Goal: Contribute content: Add original content to the website for others to see

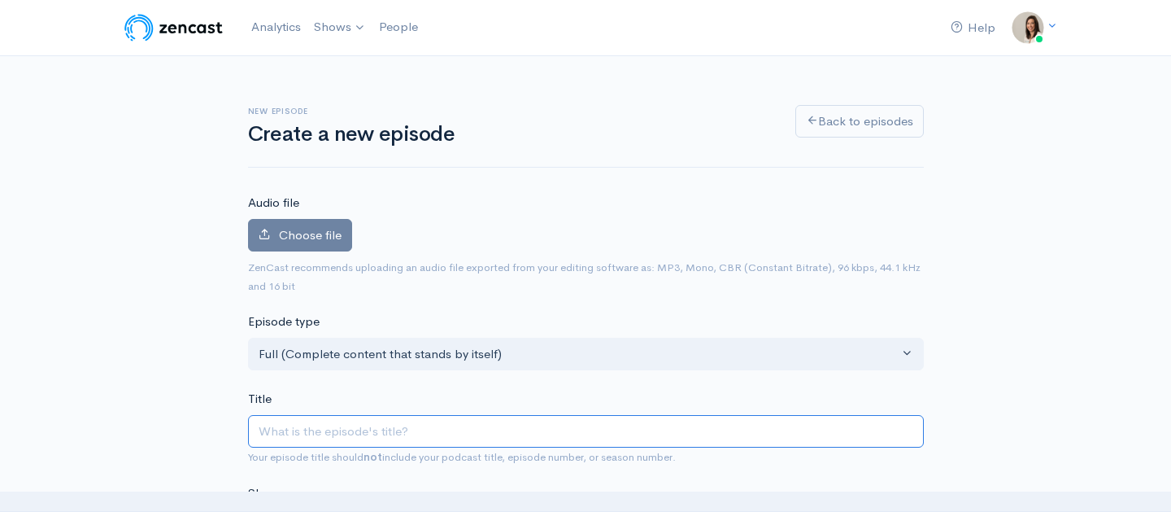
scroll to position [106, 0]
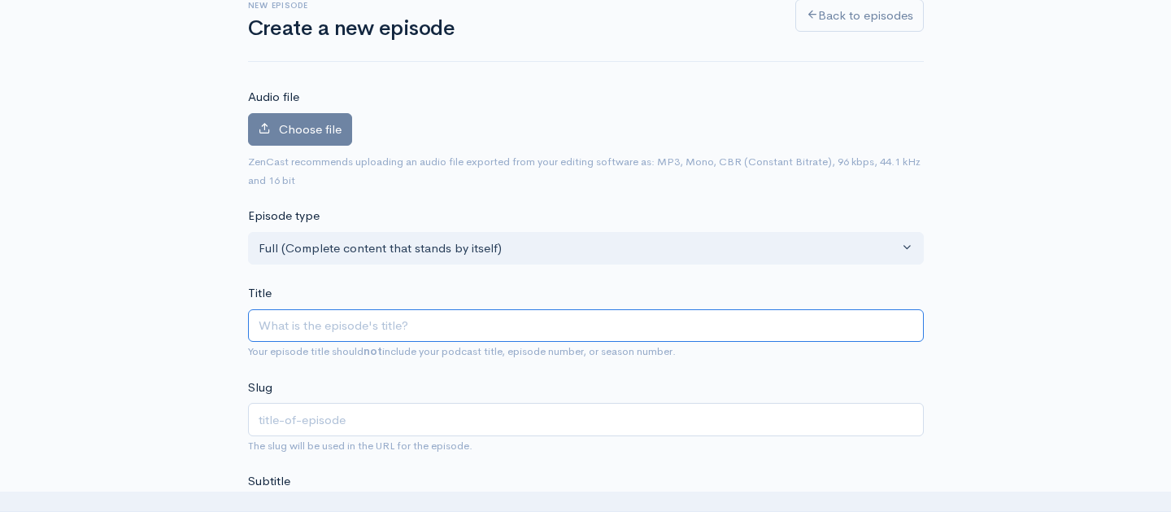
click at [290, 318] on input "Title" at bounding box center [586, 325] width 676 height 33
type input "M"
type input "m"
type input "Mo"
type input "mo"
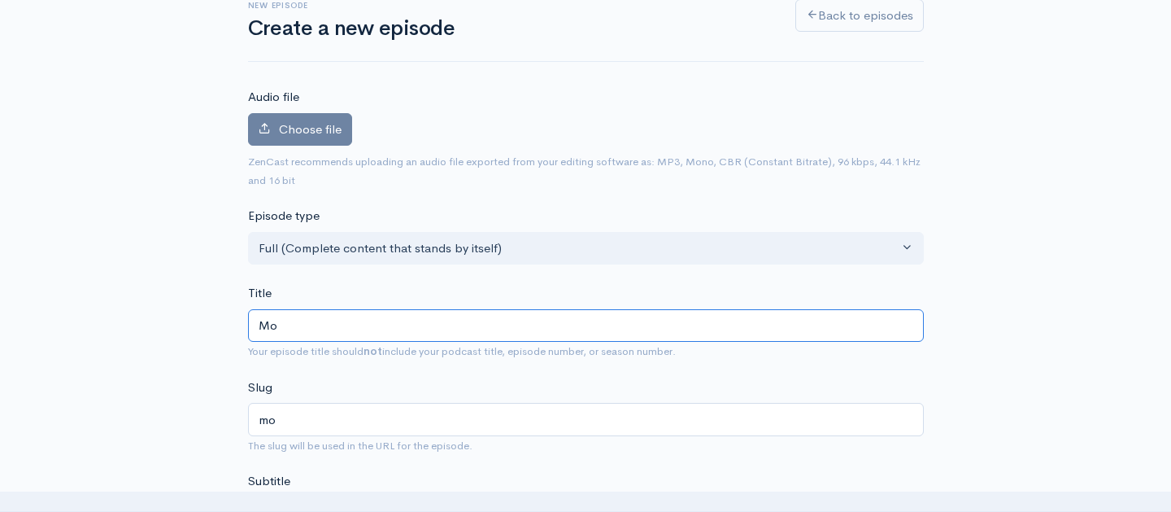
type input "Mot"
type input "mot"
type input "Moto"
type input "moto"
type input "Motor"
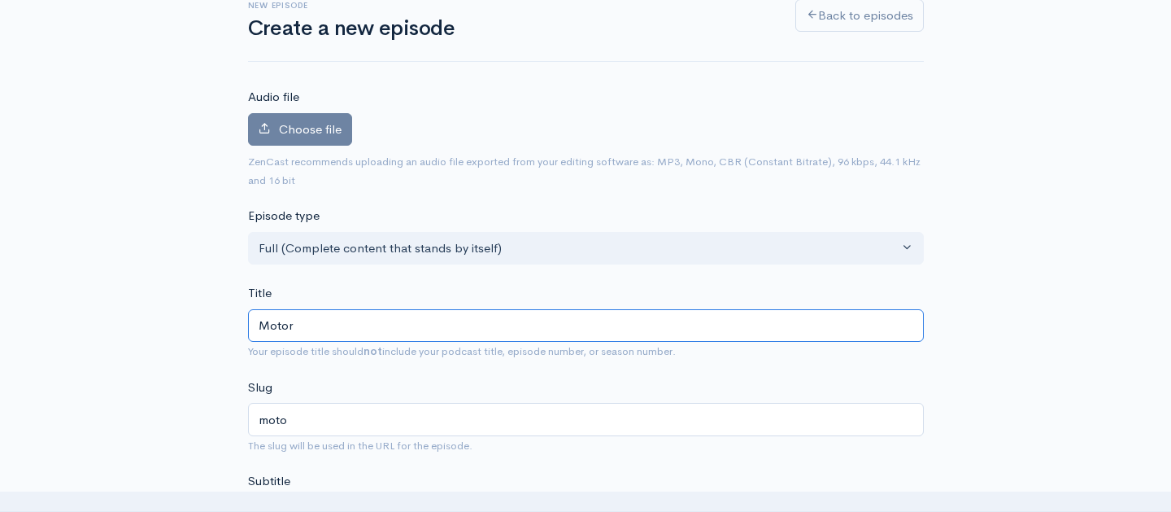
type input "motor"
type input "Motorc"
type input "motorc"
type input "Motorcy"
type input "motorcy"
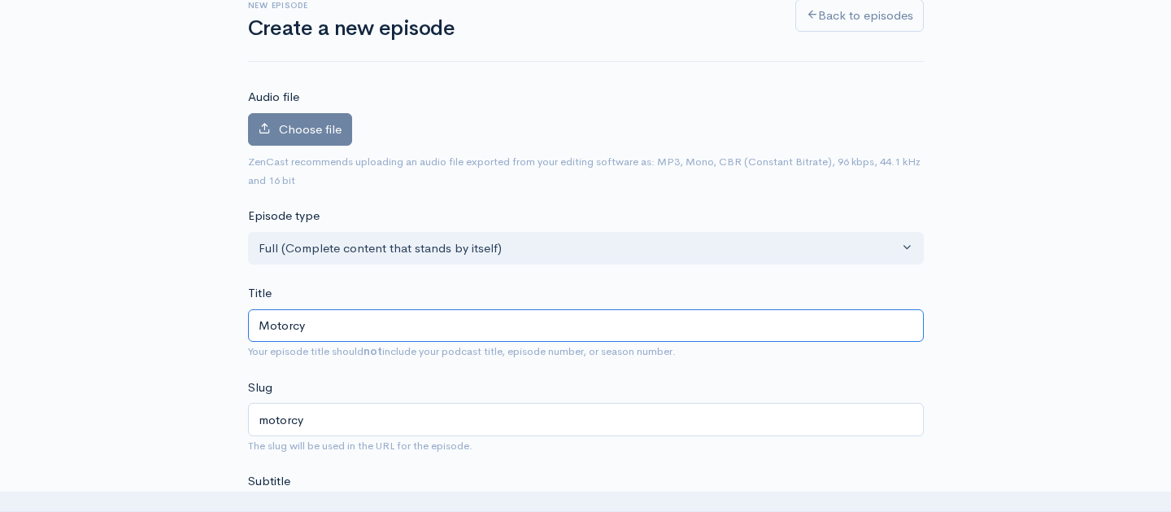
type input "Motorcyl"
type input "motorcyl"
type input "Motorcylc"
type input "motorcylc"
type input "Motorcylce"
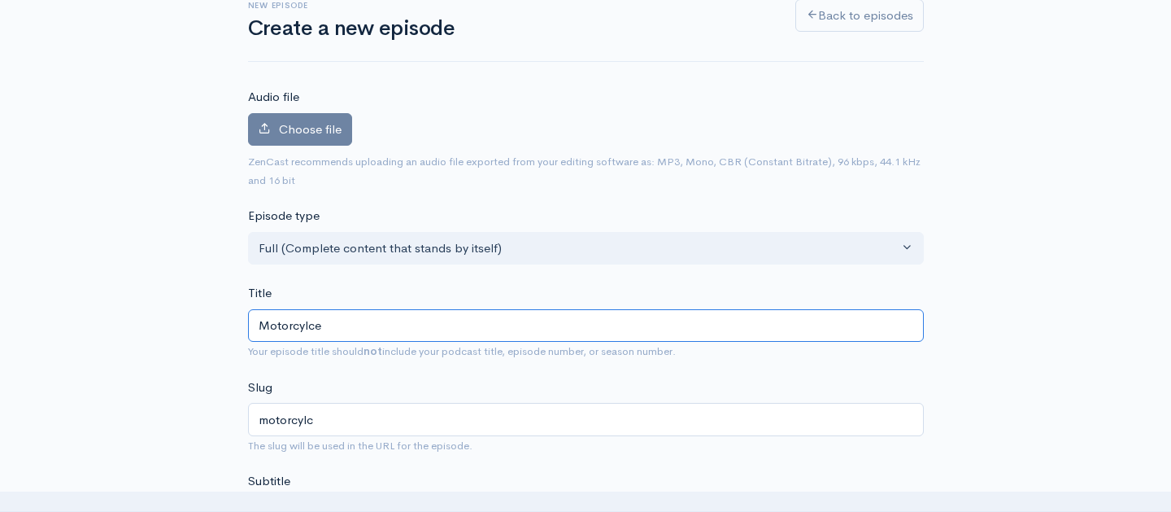
type input "motorcylce"
type input "Motorcycle"
type input "motorcycle"
type input "Motorcycl"
type input "motorcycl"
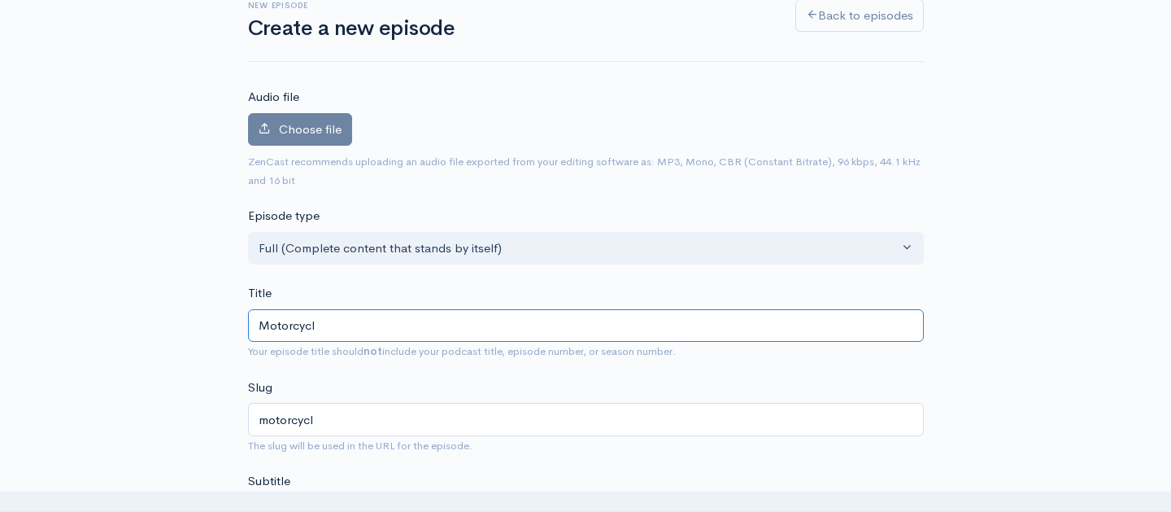
type input "Motorcyc"
type input "motorcyc"
type input "Motorcycl"
type input "motorcycl"
type input "Motorcycle"
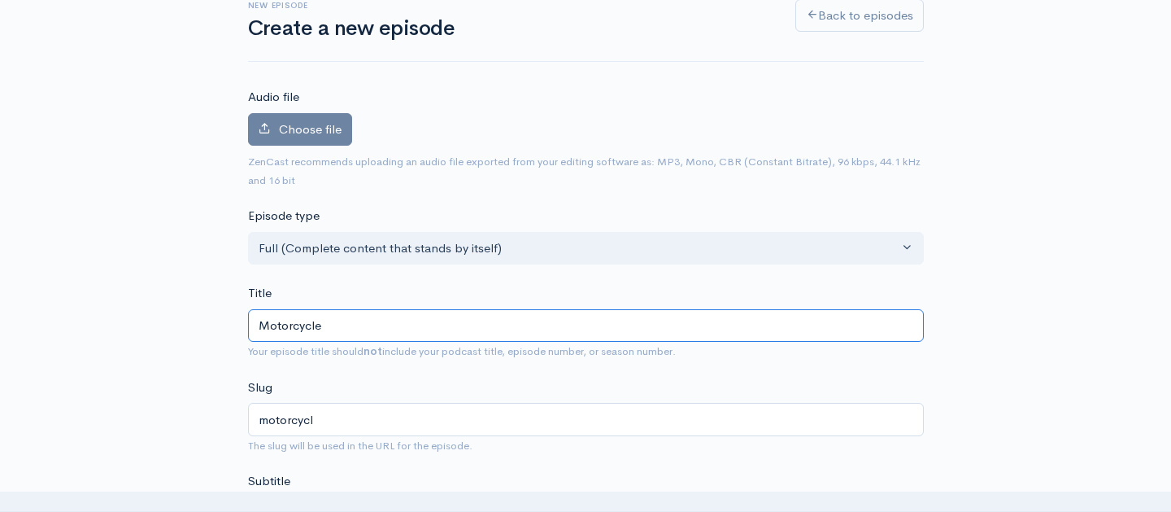
type input "motorcycle"
type input "Motorcycle S"
type input "motorcycle-s"
type input "Motorcycle Sa"
type input "motorcycle-sa"
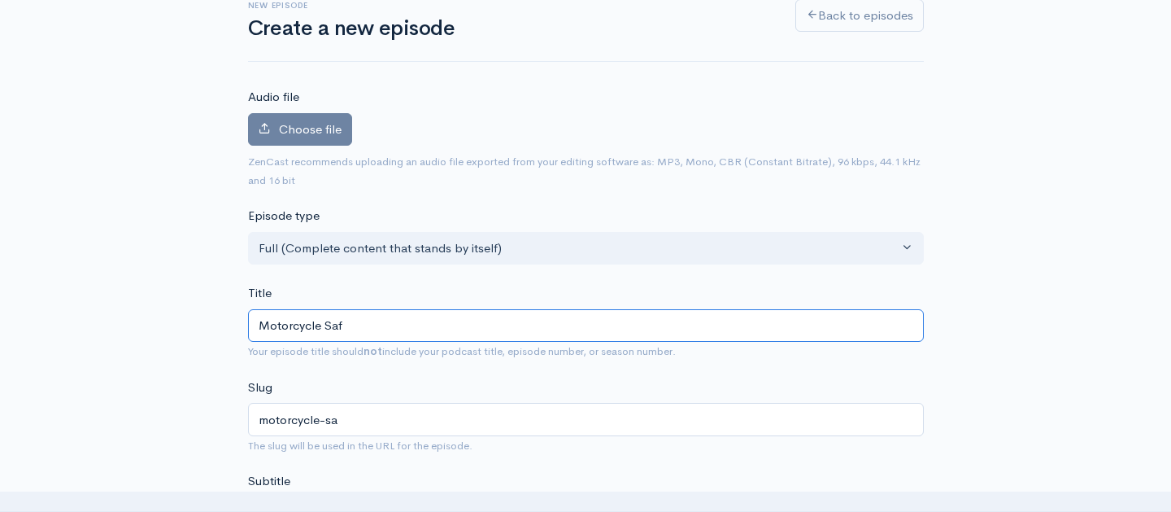
type input "Motorcycle Safe"
type input "motorcycle-safe"
type input "Motorcycle [PERSON_NAME]"
type input "motorcycle-[PERSON_NAME]"
type input "Motorcycle Safety"
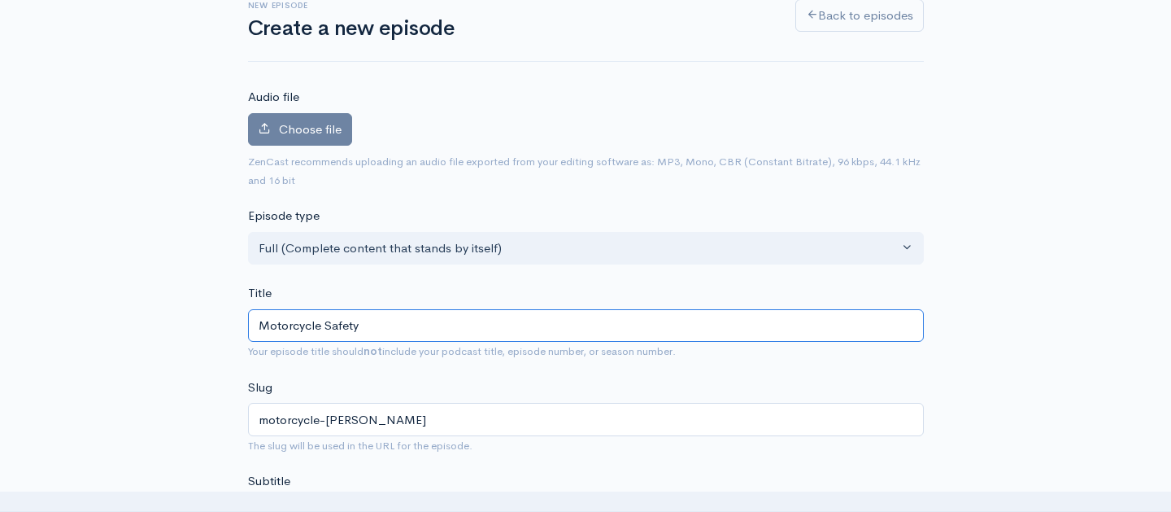
type input "motorcycle-safety"
type input "Motorcycle Safety: A"
type input "motorcycle-safety-a"
type input "Motorcycle Safety: Ad"
type input "motorcycle-safety-ad"
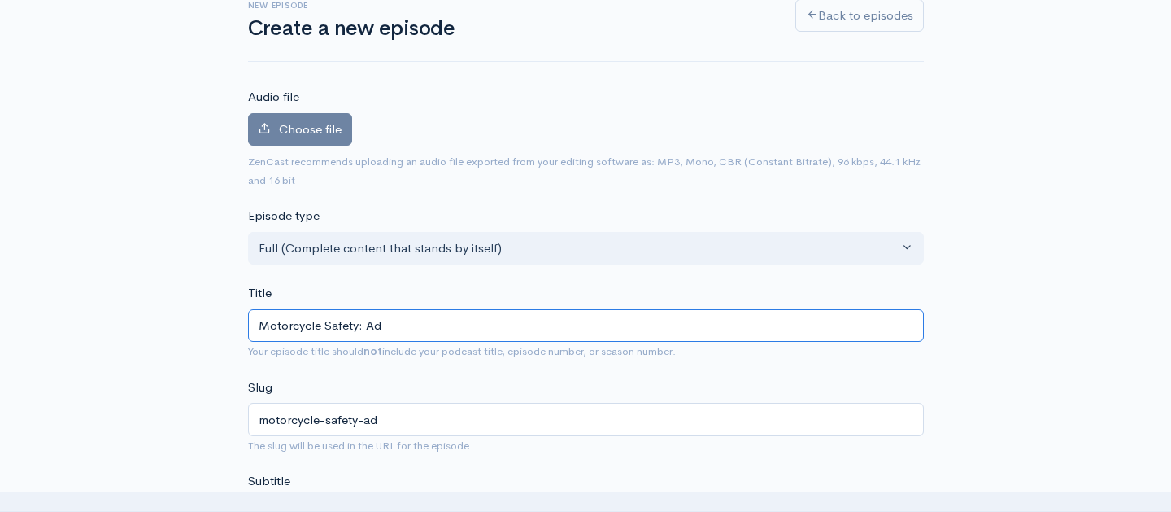
type input "Motorcycle Safety: Adv"
type input "motorcycle-safety-adv"
type input "Motorcycle Safety: Advi"
type input "motorcycle-safety-advi"
type input "Motorcycle Safety: Advice"
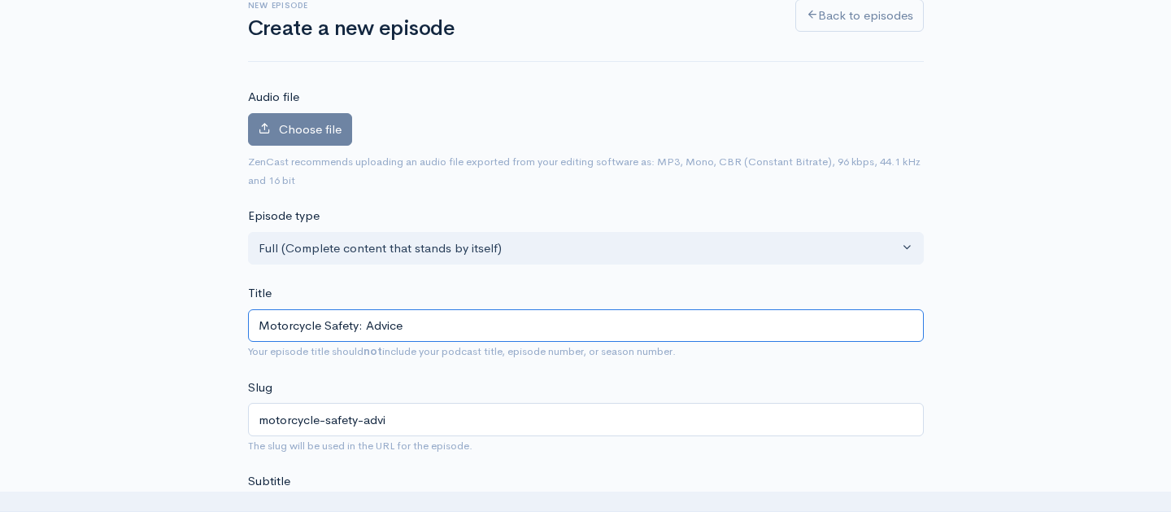
type input "motorcycle-safety-advice"
type input "Motorcycle Safety: Advice f"
type input "motorcycle-safety-advice-f"
type input "Motorcycle Safety: Advice fr"
type input "motorcycle-safety-advice-fr"
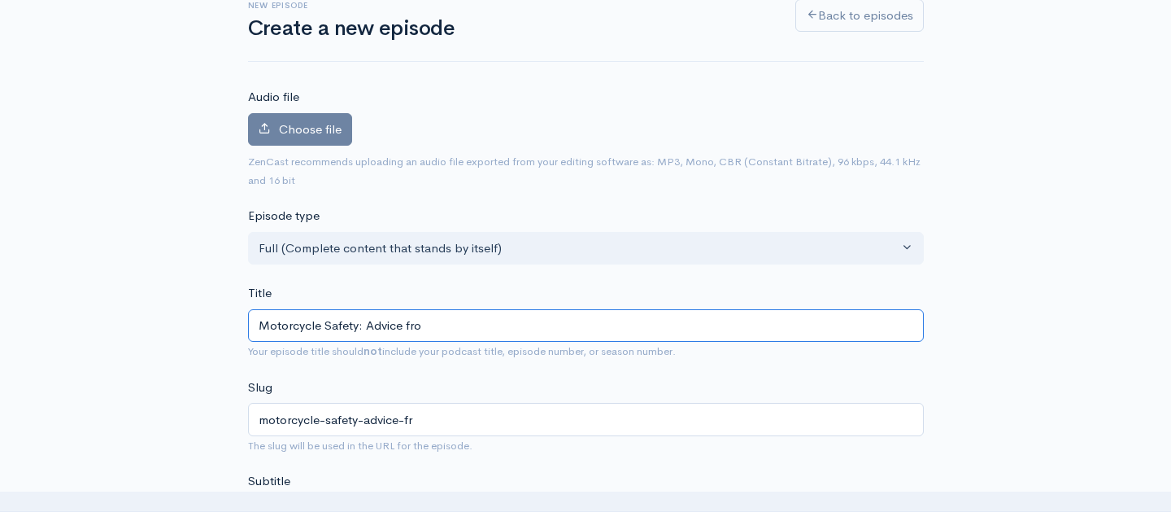
type input "Motorcycle Safety: Advice from"
type input "motorcycle-safety-advice-from"
type input "Motorcycle Safety: Advice from a"
type input "motorcycle-safety-advice-from-a"
type input "Motorcycle Safety: Advice from a T"
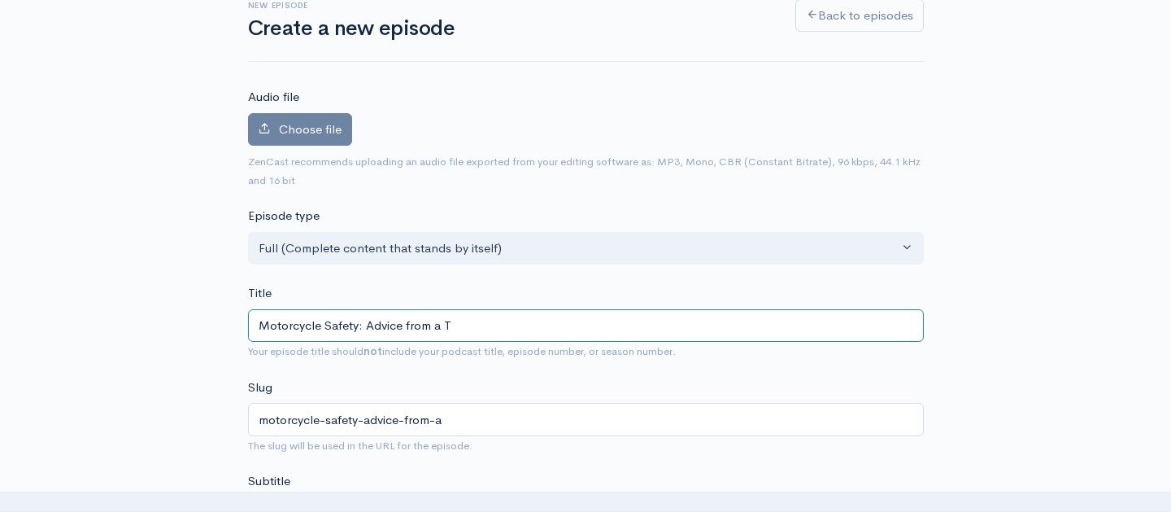
type input "motorcycle-safety-advice-from-a-t"
type input "Motorcycle Safety: Advice from a Tr"
type input "motorcycle-safety-advice-from-a-tr"
type input "Motorcycle Safety: Advice from a Tru"
type input "motorcycle-safety-advice-from-a-tru"
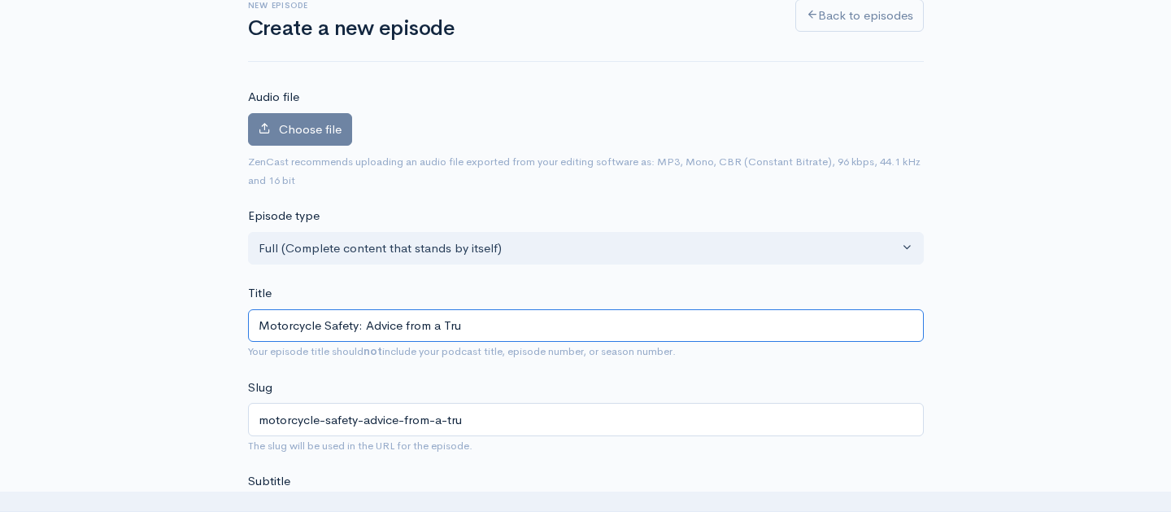
type input "Motorcycle Safety: Advice from a Truc"
type input "motorcycle-safety-advice-from-a-truc"
type input "Motorcycle Safety: Advice from a Truck"
type input "motorcycle-safety-advice-from-a-truck"
type input "Motorcycle Safety: Advice from a Truck D"
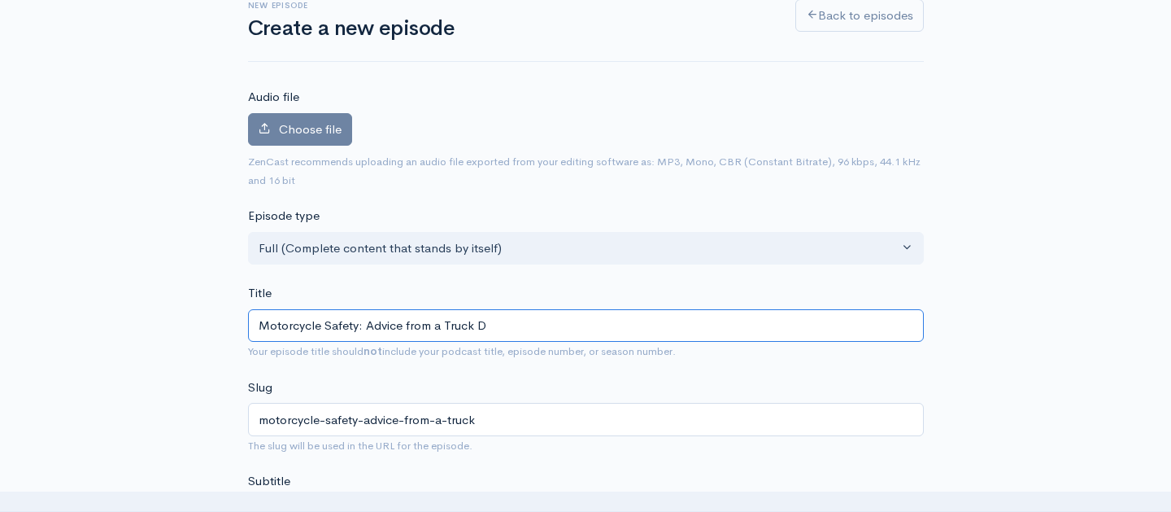
type input "motorcycle-safety-advice-from-a-truck-d"
type input "Motorcycle Safety: Advice from a Truck Dr"
type input "motorcycle-safety-advice-from-a-truck-dr"
type input "Motorcycle Safety: Advice from a Truck Dri"
type input "motorcycle-safety-advice-from-a-truck-dri"
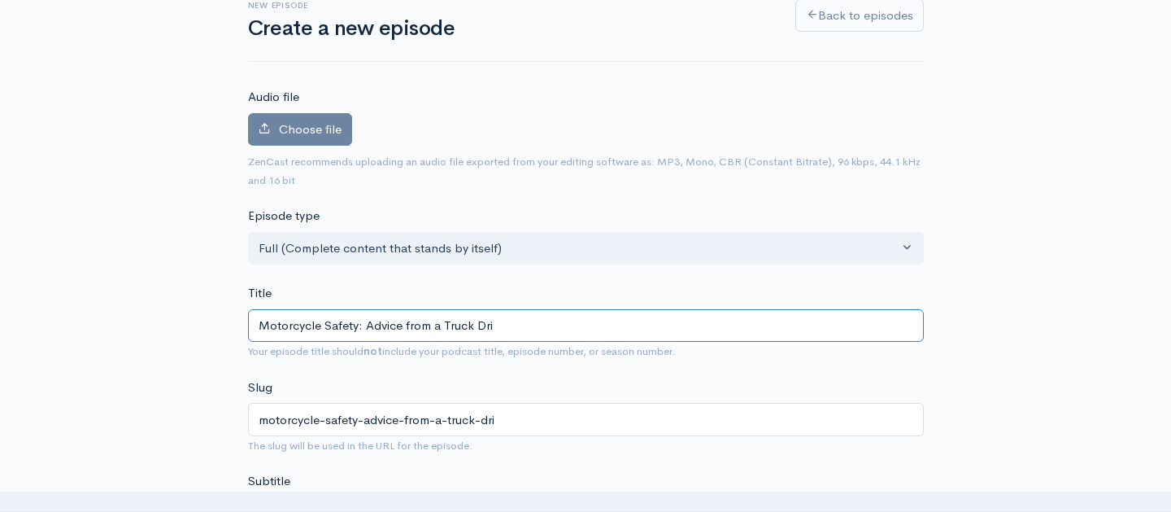
type input "Motorcycle Safety: Advice from a Truck Driv"
type input "motorcycle-safety-advice-from-a-truck-driv"
type input "Motorcycle Safety: Advice from a Truck Drivi"
type input "motorcycle-safety-advice-from-a-truck-drivi"
type input "Motorcycle Safety: Advice from a Truck Drivin"
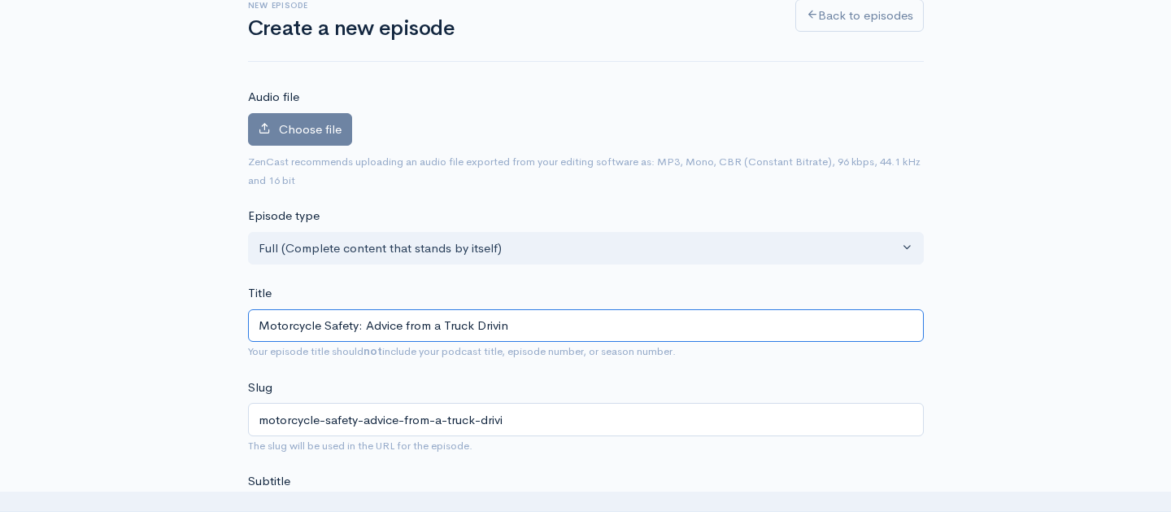
type input "motorcycle-safety-advice-from-a-truck-drivin"
type input "Motorcycle Safety: Advice from a Truck Driving"
type input "motorcycle-safety-advice-from-a-truck-driving"
type input "Motorcycle Safety: Advice from a Truck Driving I"
type input "motorcycle-safety-advice-from-a-truck-driving-i"
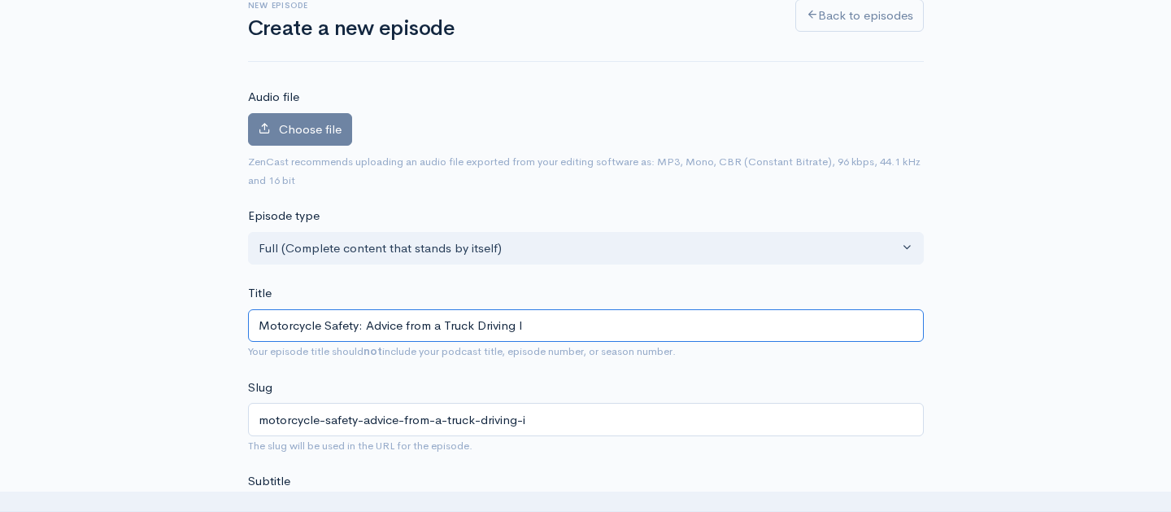
type input "Motorcycle Safety: Advice from a Truck Driving In"
type input "motorcycle-safety-advice-from-a-truck-driving-in"
type input "Motorcycle Safety: Advice from a Truck Driving Ins"
type input "motorcycle-safety-advice-from-a-truck-driving-ins"
type input "Motorcycle Safety: Advice from a Truck Driving Instr"
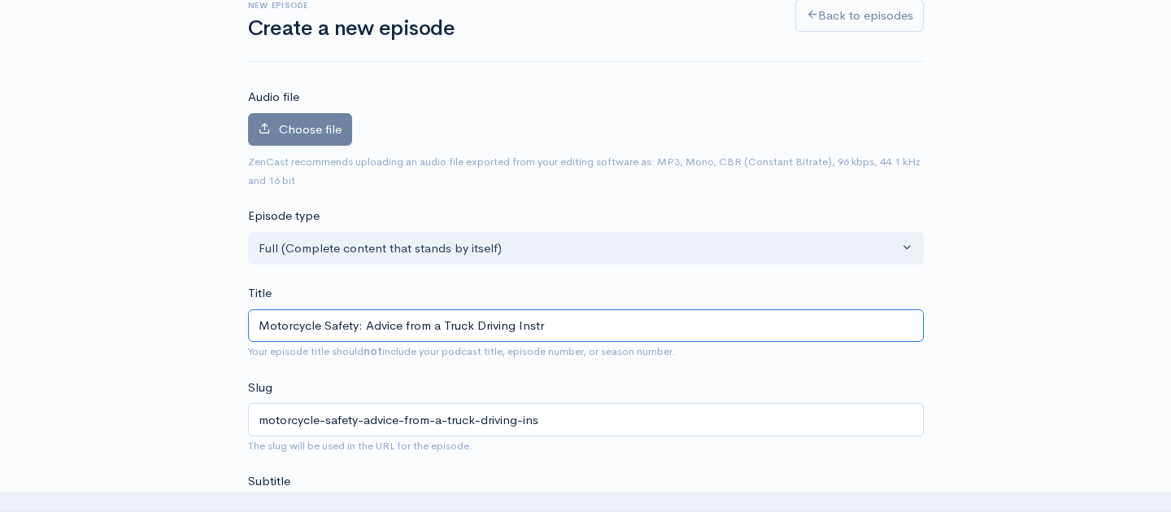
type input "motorcycle-safety-advice-from-a-truck-driving-instr"
type input "Motorcycle Safety: Advice from a Truck Driving Instru"
type input "motorcycle-safety-advice-from-a-truck-driving-instru"
type input "Motorcycle Safety: Advice from a Truck Driving Instruc"
type input "motorcycle-safety-advice-from-a-truck-driving-instruc"
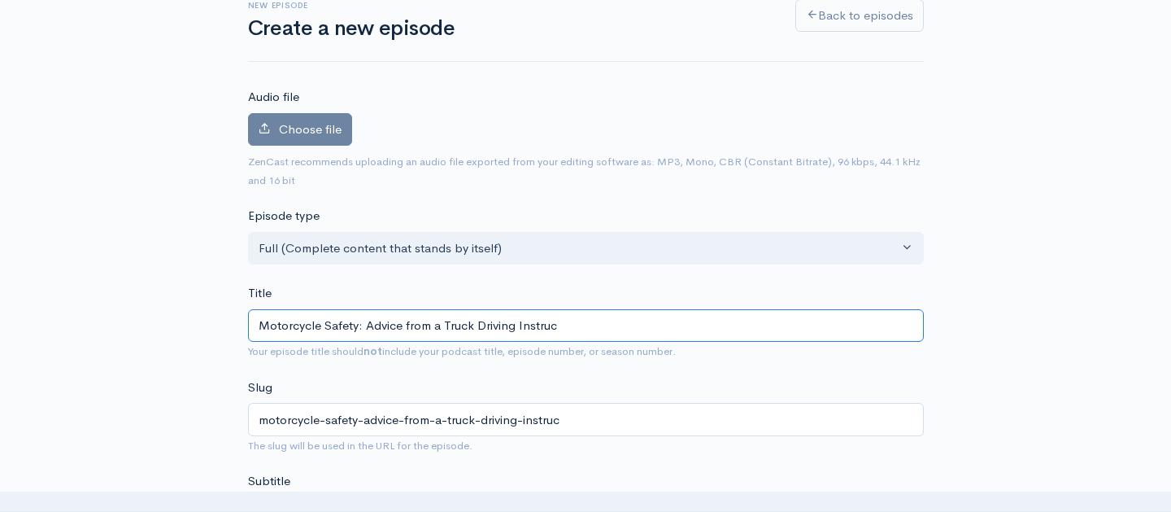
type input "Motorcycle Safety: Advice from a Truck Driving Instruct"
type input "motorcycle-safety-advice-from-a-truck-driving-instruct"
type input "Motorcycle Safety: Advice from a Truck Driving Instructo"
type input "motorcycle-safety-advice-from-a-truck-driving-instructo"
type input "Motorcycle Safety: Advice from a Truck Driving Instructor"
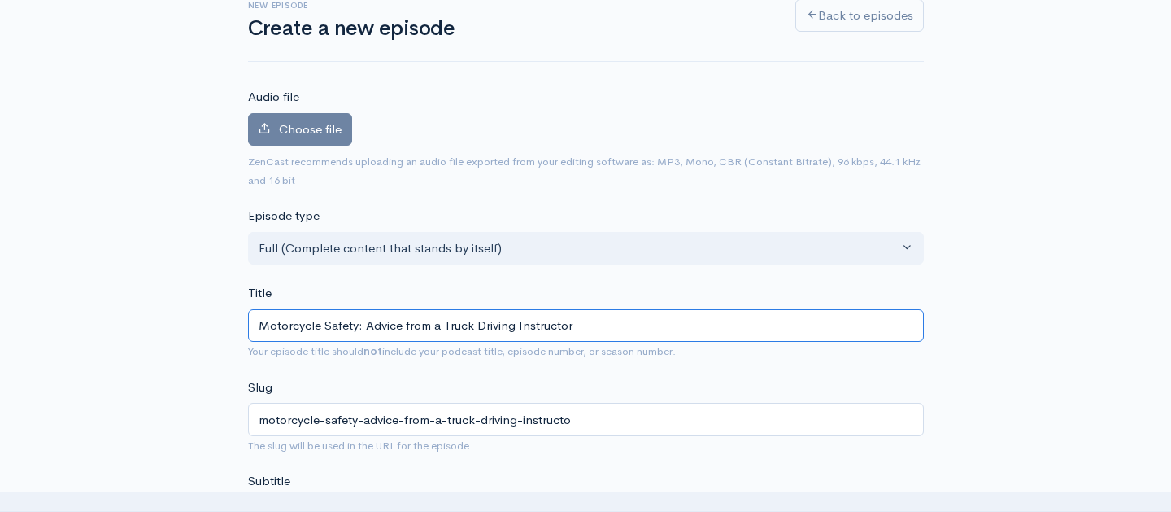
type input "motorcycle-safety-advice-from-a-truck-driving-instructor"
click at [439, 321] on input "Motorcycle Safety: Advice from a Truck Driving Instructor" at bounding box center [586, 325] width 676 height 33
type input "Motorcycle Safety: Advice from Truck Driving Instructor"
type input "motorcycle-safety-advice-from-truck-driving-instructor"
click at [579, 323] on input "Motorcycle Safety: Advice from Truck Driving Instructor" at bounding box center [586, 325] width 676 height 33
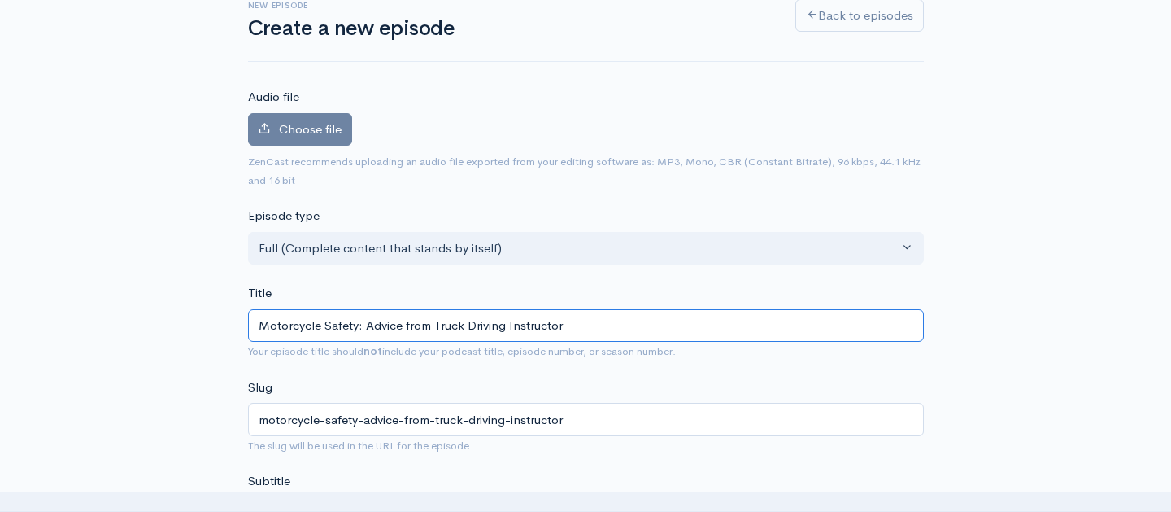
type input "Motorcycle Safety: Advice from Truck Driving Instructor a"
type input "motorcycle-safety-advice-from-truck-driving-instructor-a"
type input "Motorcycle Safety: Advice from Truck Driving Instructor an"
type input "motorcycle-safety-advice-from-truck-driving-instructor-an"
type input "Motorcycle Safety: Advice from Truck Driving Instructor and"
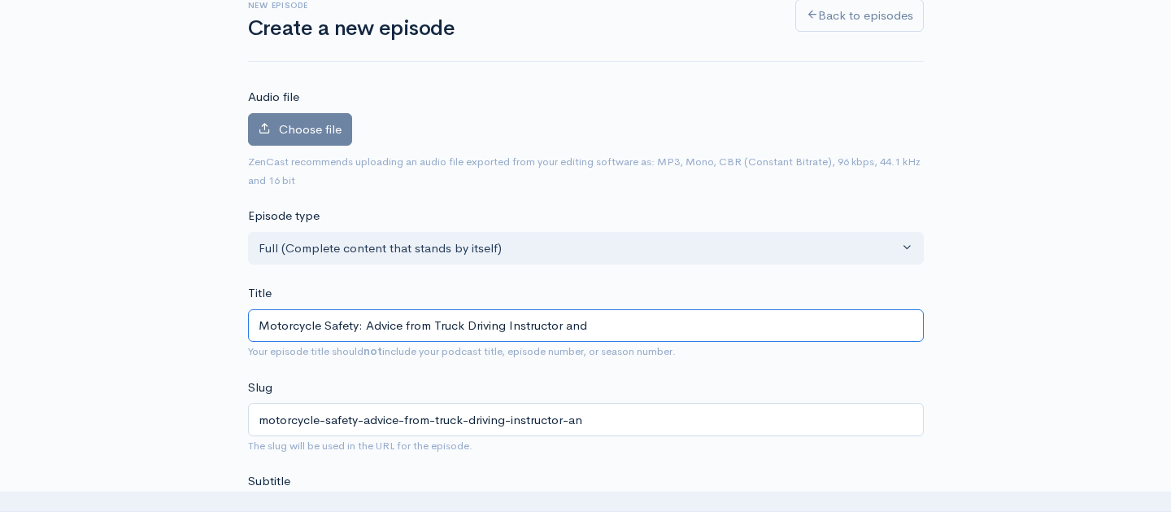
type input "motorcycle-safety-advice-from-truck-driving-instructor-and"
type input "Motorcycle Safety: Advice from Truck Driving Instructor and M"
type input "motorcycle-safety-advice-from-truck-driving-instructor-and-m"
type input "Motorcycle Safety: Advice from Truck Driving Instructor and Mo"
type input "motorcycle-safety-advice-from-truck-driving-instructor-and-mo"
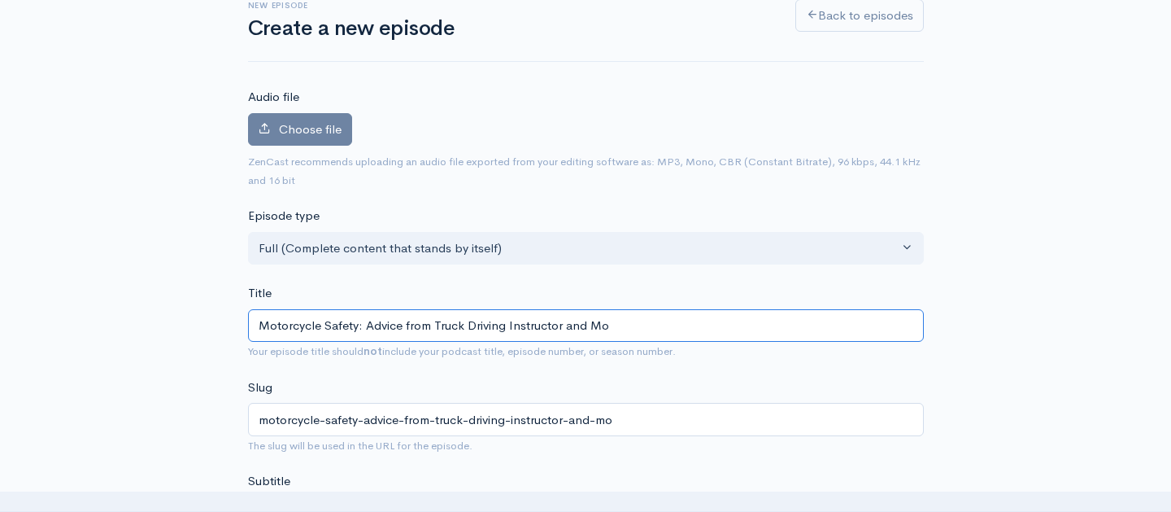
type input "Motorcycle Safety: Advice from Truck Driving Instructor and Mot"
type input "motorcycle-safety-advice-from-truck-driving-instructor-and-mot"
type input "Motorcycle Safety: Advice from Truck Driving Instructor and Moto"
type input "motorcycle-safety-advice-from-truck-driving-instructor-and-moto"
type input "Motorcycle Safety: Advice from Truck Driving Instructor and Motor"
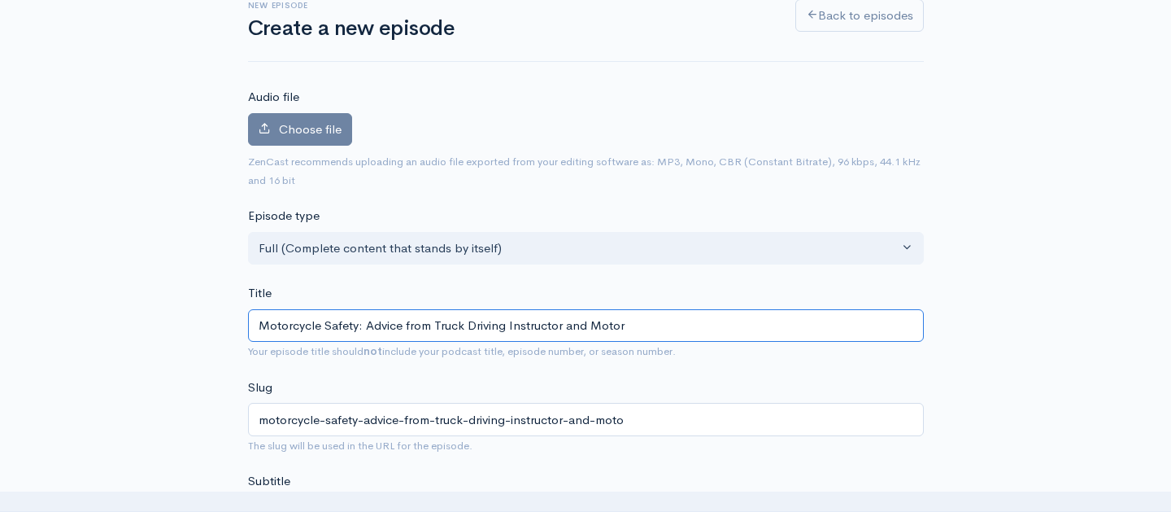
type input "motorcycle-safety-advice-from-truck-driving-instructor-and-motor"
type input "Motorcycle Safety: Advice from Truck Driving Instructor and Motorc"
type input "motorcycle-safety-advice-from-truck-driving-instructor-and-motorc"
type input "Motorcycle Safety: Advice from Truck Driving Instructor and Motorcy"
type input "motorcycle-safety-advice-from-truck-driving-instructor-and-motorcy"
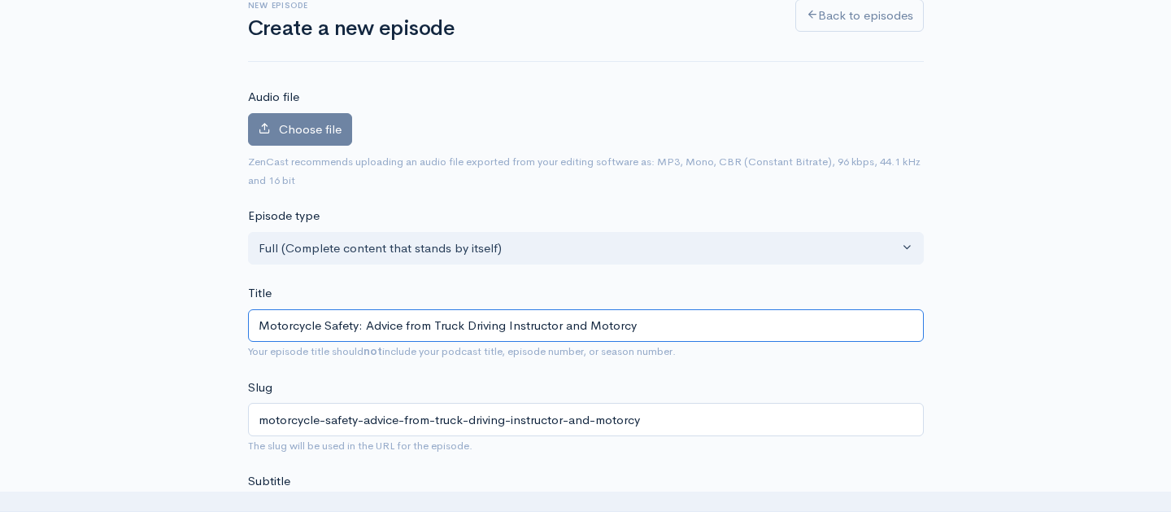
type input "Motorcycle Safety: Advice from Truck Driving Instructor and Motorcyc"
type input "motorcycle-safety-advice-from-truck-driving-instructor-and-motorcyc"
type input "Motorcycle Safety: Advice from Truck Driving Instructor and Motorcycl"
type input "motorcycle-safety-advice-from-truck-driving-instructor-and-motorcycl"
type input "Motorcycle Safety: Advice from Truck Driving Instructor and Motorcycli"
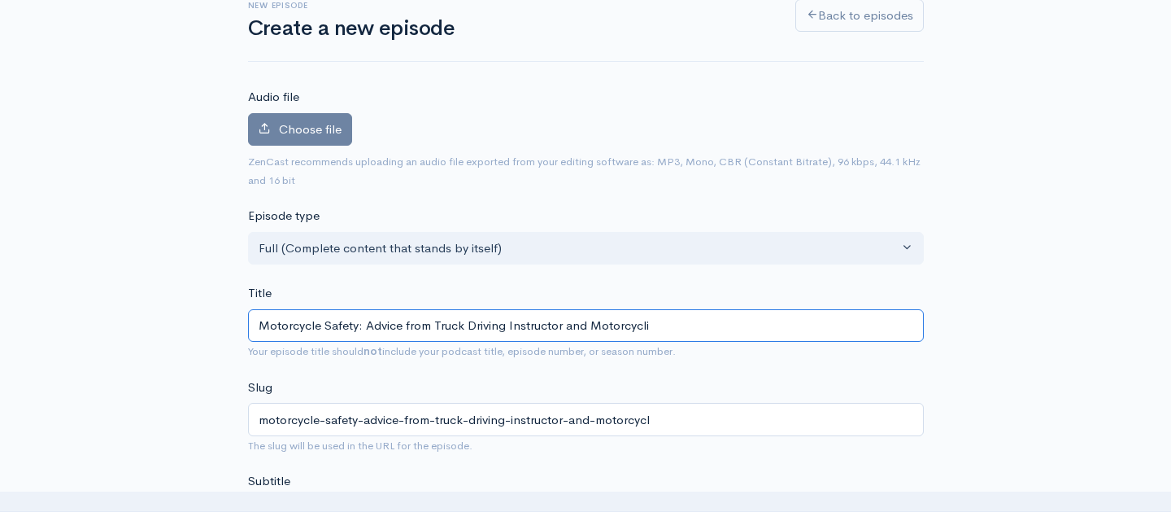
type input "motorcycle-safety-advice-from-truck-driving-instructor-and-motorcycli"
type input "Motorcycle Safety: Advice from Truck Driving Instructor and Motorcyclis"
type input "motorcycle-safety-advice-from-truck-driving-instructor-and-motorcyclis"
type input "Motorcycle Safety: Advice from Truck Driving Instructor and Motorcyclist"
type input "motorcycle-safety-advice-from-truck-driving-instructor-and-motorcyclist"
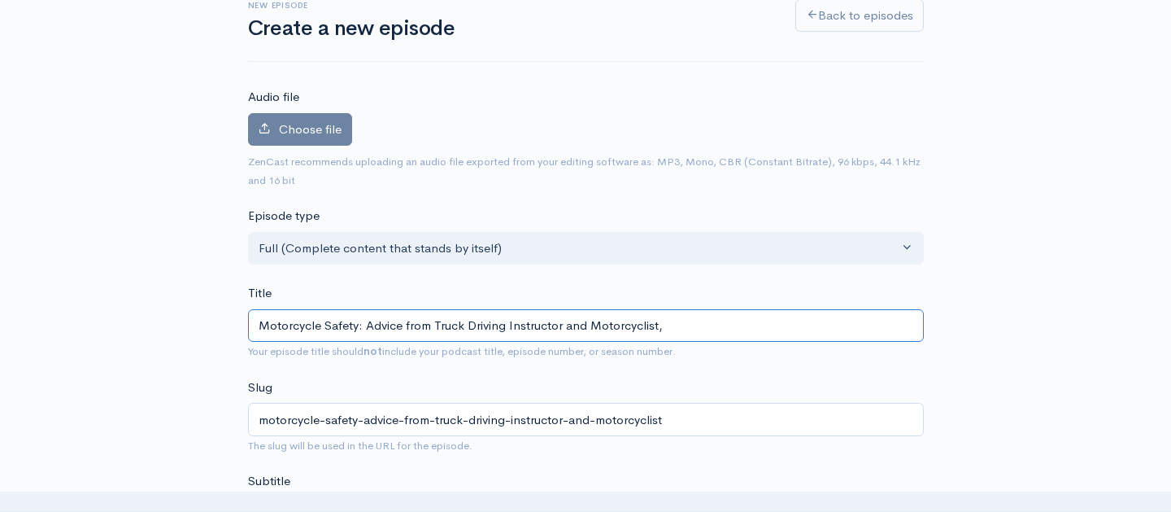
type input "Motorcycle Safety: Advice from Truck Driving Instructor and Motorcyclist, A"
type input "motorcycle-safety-advice-from-truck-driving-instructor-and-motorcyclist-a"
type input "Motorcycle Safety: Advice from Truck Driving Instructor and Motorcyclist, Ad"
type input "motorcycle-safety-advice-from-truck-driving-instructor-and-motorcyclist-ad"
type input "Motorcycle Safety: Advice from Truck Driving Instructor and Motorcyclist, Ada"
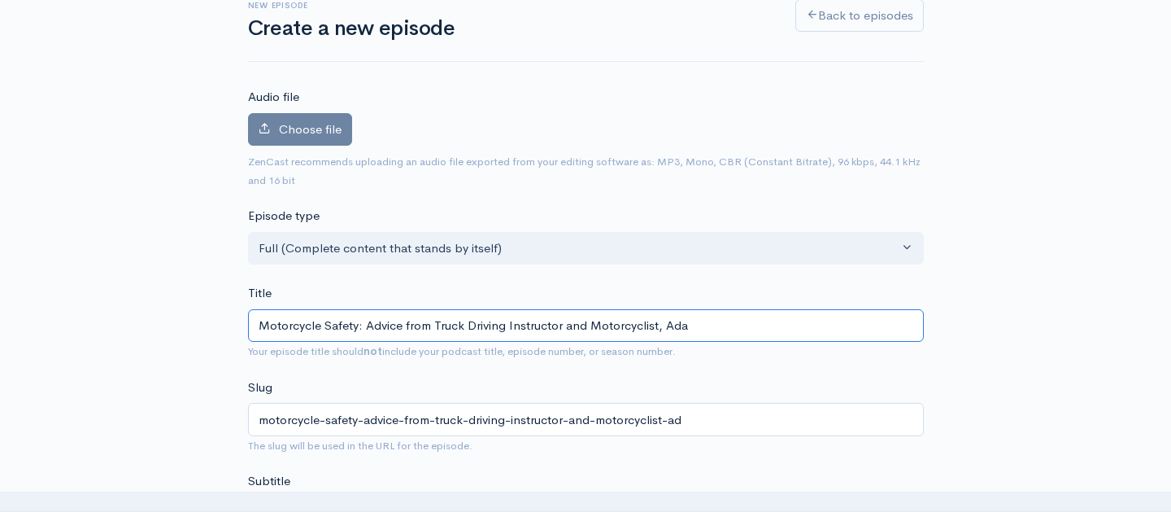
type input "motorcycle-safety-advice-from-truck-driving-instructor-and-motorcyclist-ada"
type input "Motorcycle Safety: Advice from Truck Driving Instructor and Motorcyclist, [PERS…"
type input "motorcycle-safety-advice-from-truck-driving-instructor-and-motorcyclist-[PERSON…"
paste input "Delamorandiere"
type input "Motorcycle Safety: Advice from Truck Driving Instructor and Motorcyclist, [PERS…"
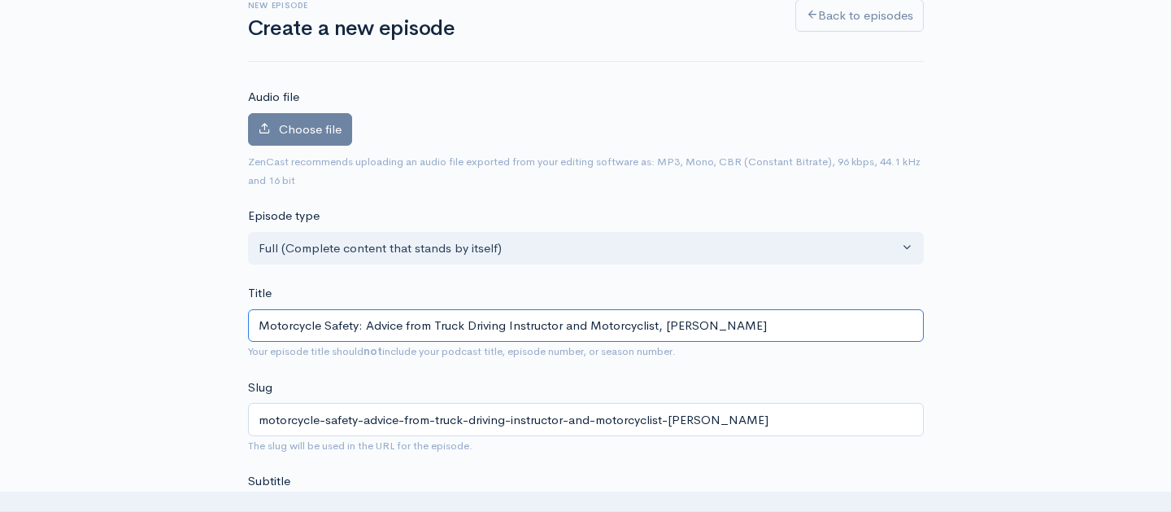
type input "motorcycle-safety-advice-from-truck-driving-instructor-and-motorcyclist-[PERSON…"
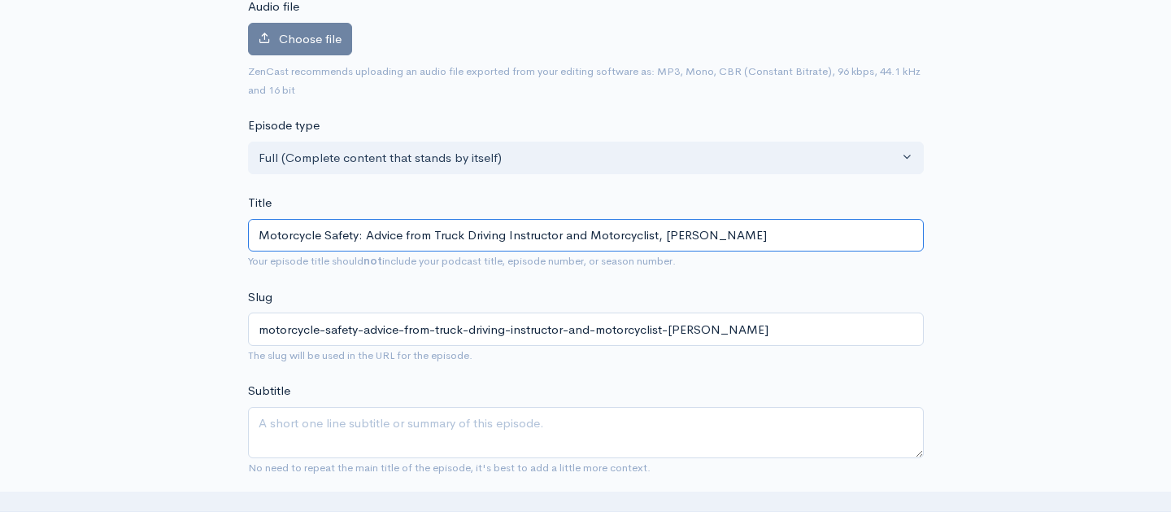
scroll to position [199, 0]
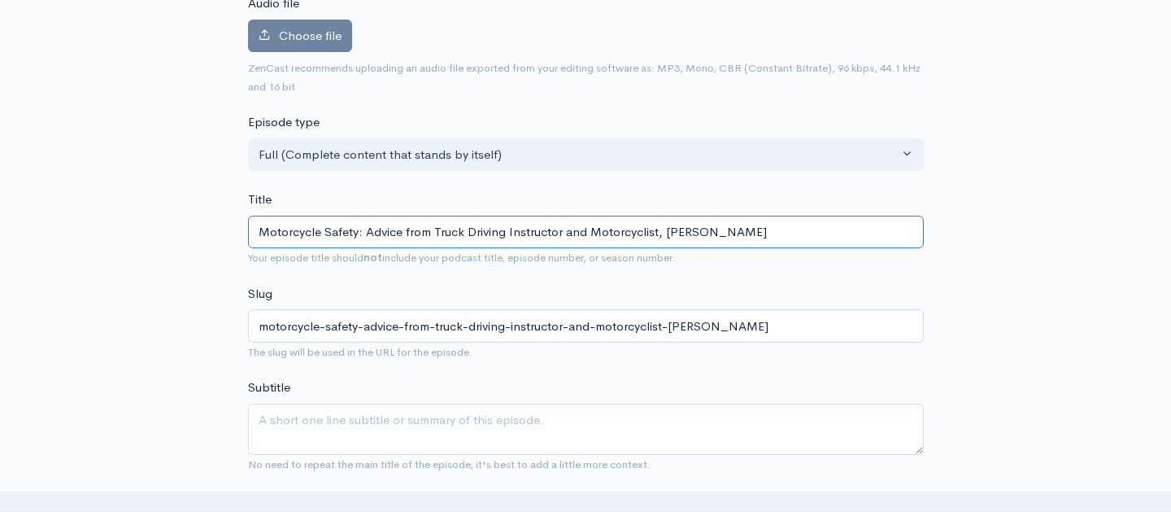
click at [406, 227] on input "Motorcycle Safety: Advice from Truck Driving Instructor and Motorcyclist, [PERS…" at bounding box center [586, 232] width 676 height 33
type input "Motorcycle Safety: Advice afrom Truck Driving Instructor and Motorcyclist, [PER…"
type input "motorcycle-safety-advice-afrom-truck-driving-instructor-and-motorcyclist-[PERSO…"
type input "Motorcycle Safety: Advice anfrom Truck Driving Instructor and Motorcyclist, [PE…"
type input "motorcycle-safety-advice-anfrom-truck-driving-instructor-and-motorcyclist-[PERS…"
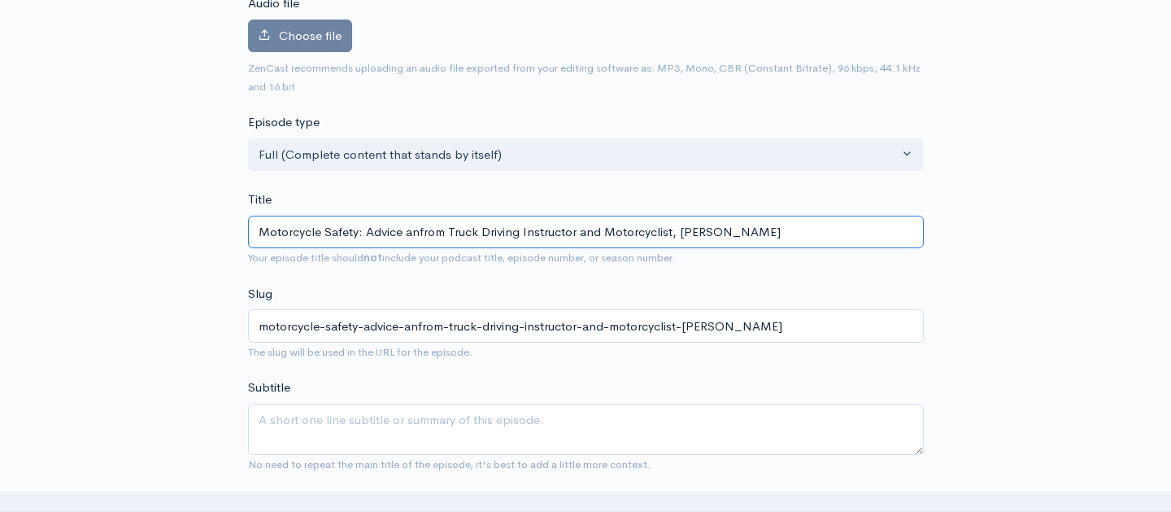
type input "Motorcycle Safety: Advice andfrom Truck Driving Instructor and Motorcyclist, [P…"
type input "motorcycle-safety-advice-andfrom-truck-driving-instructor-and-motorcyclist-[PER…"
type input "Motorcycle Safety: Advice and from Truck Driving Instructor and Motorcyclist, […"
type input "motorcycle-safety-advice-and-from-truck-driving-instructor-and-motorcyclist-[PE…"
type input "Motorcycle Safety: Advice and Sfrom Truck Driving Instructor and Motorcyclist, …"
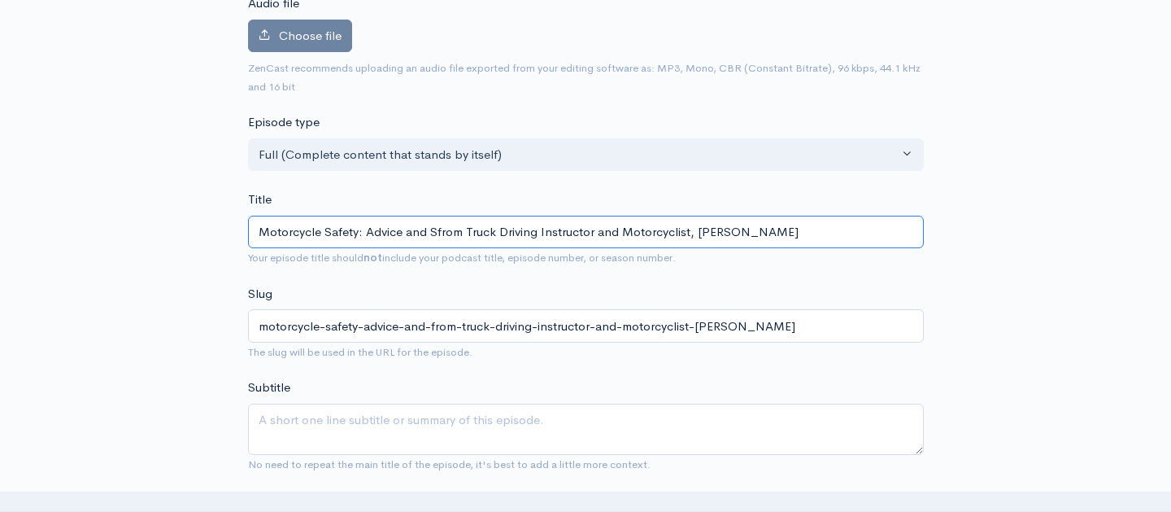
type input "motorcycle-safety-advice-and-sfrom-truck-driving-instructor-and-motorcyclist-[P…"
type input "Motorcycle Safety: Advice and Stfrom Truck Driving Instructor and Motorcyclist,…"
type input "motorcycle-safety-advice-and-stfrom-truck-driving-instructor-and-motorcyclist-[…"
type input "Motorcycle Safety: Advice and Stofrom Truck Driving Instructor and Motorcyclist…"
type input "motorcycle-safety-advice-and-stofrom-truck-driving-instructor-and-motorcyclist-…"
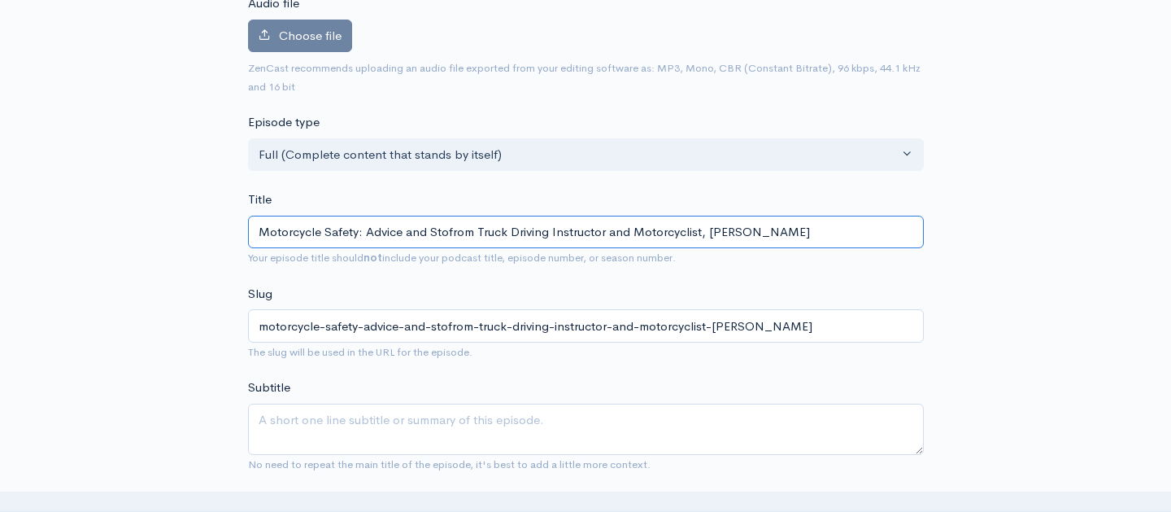
type input "Motorcycle Safety: Advice and Storfrom Truck Driving Instructor and Motorcyclis…"
type input "motorcycle-safety-advice-and-storfrom-truck-driving-instructor-and-motorcyclist…"
type input "Motorcycle Safety: Advice and Storifrom Truck Driving Instructor and Motorcycli…"
type input "motorcycle-safety-advice-and-storifrom-truck-driving-instructor-and-motorcyclis…"
type input "Motorcycle Safety: Advice and Storiefrom Truck Driving Instructor and Motorcycl…"
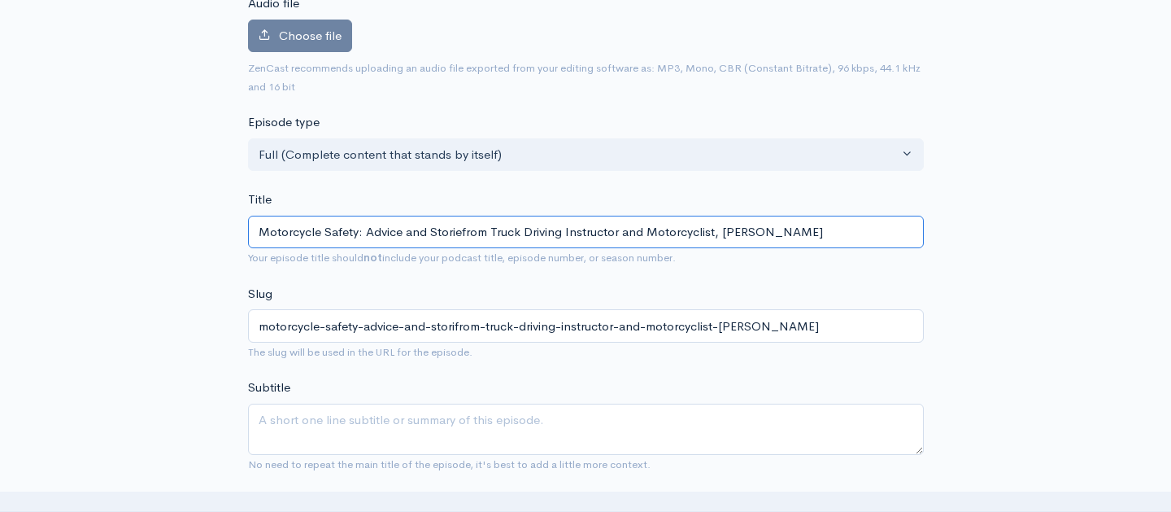
type input "motorcycle-safety-advice-and-storiefrom-truck-driving-instructor-and-motorcycli…"
type input "Motorcycle Safety: Advice and Storiesfrom Truck Driving Instructor and Motorcyc…"
type input "motorcycle-safety-advice-and-storiesfrom-truck-driving-instructor-and-motorcycl…"
type input "Motorcycle Safety: Advice and Stories from Truck Driving Instructor and Motorcy…"
type input "motorcycle-safety-advice-and-stories-from-truck-driving-instructor-and-motorcyc…"
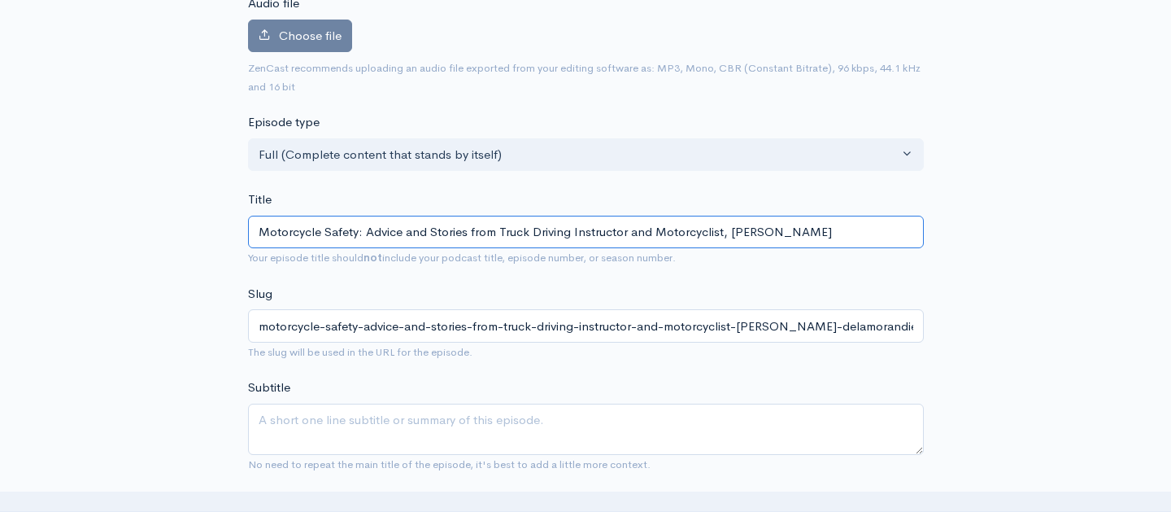
scroll to position [290, 0]
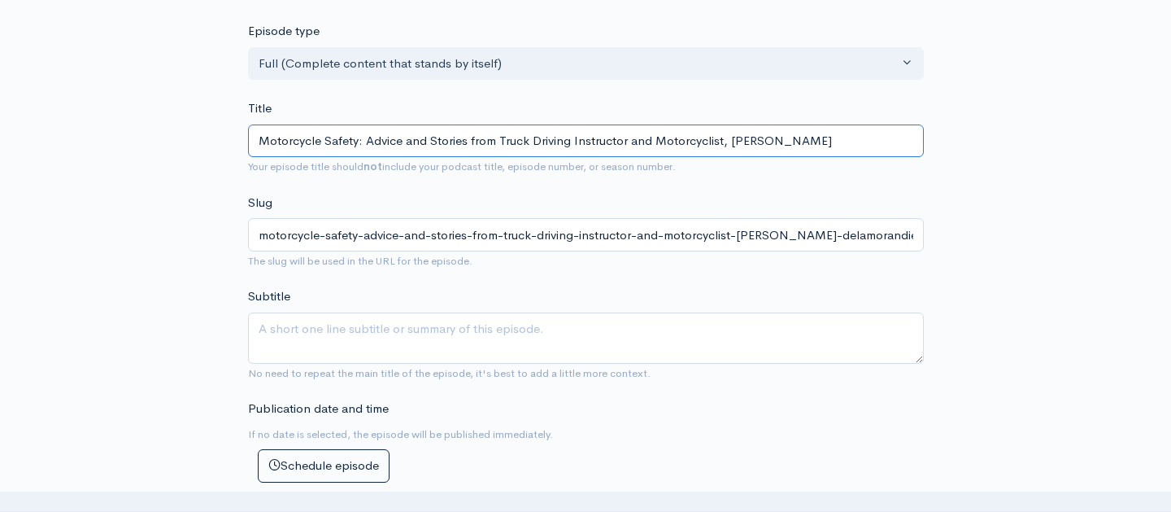
type input "Motorcycle Safety: Advice and Stories from Truck Driving Instructor and Motorcy…"
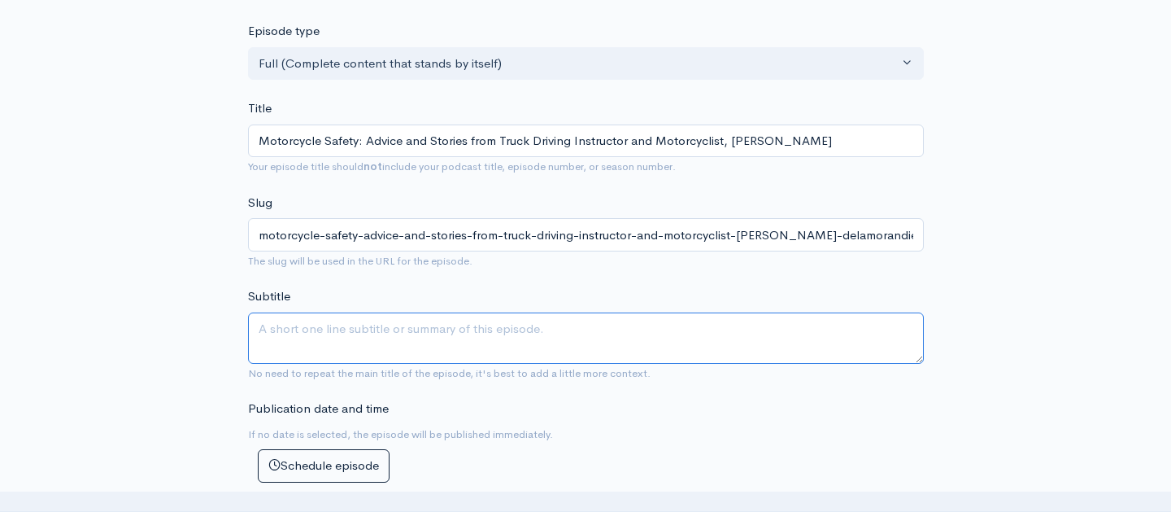
click at [357, 335] on textarea "Subtitle" at bounding box center [586, 337] width 676 height 51
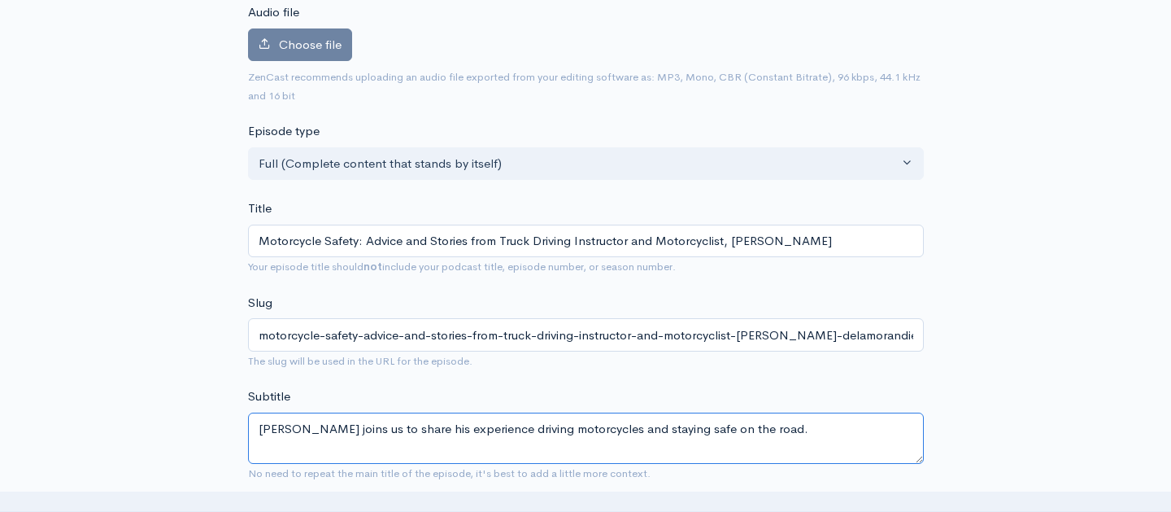
scroll to position [182, 0]
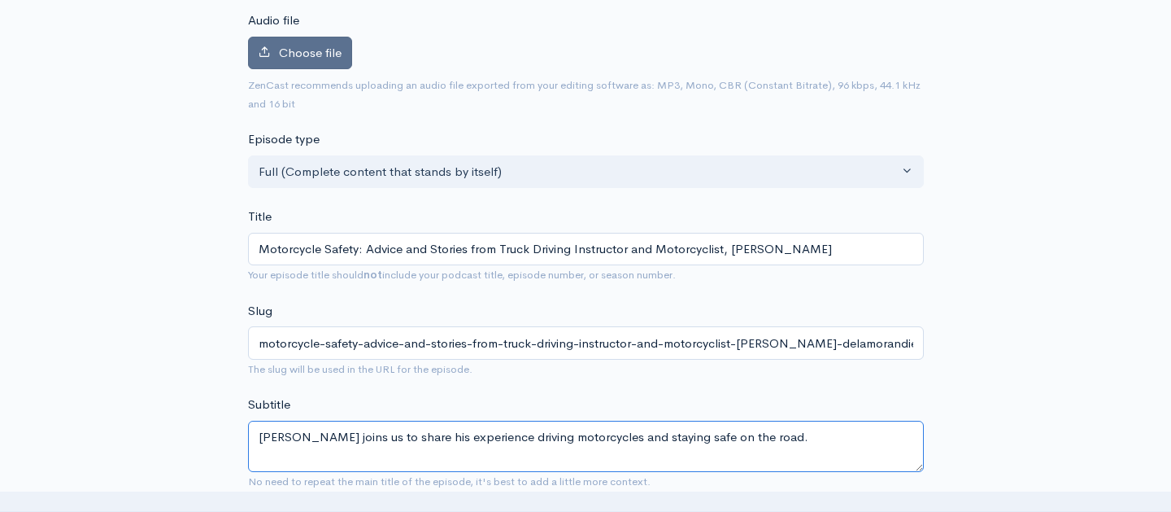
type textarea "[PERSON_NAME] joins us to share his experience driving motorcycles and staying …"
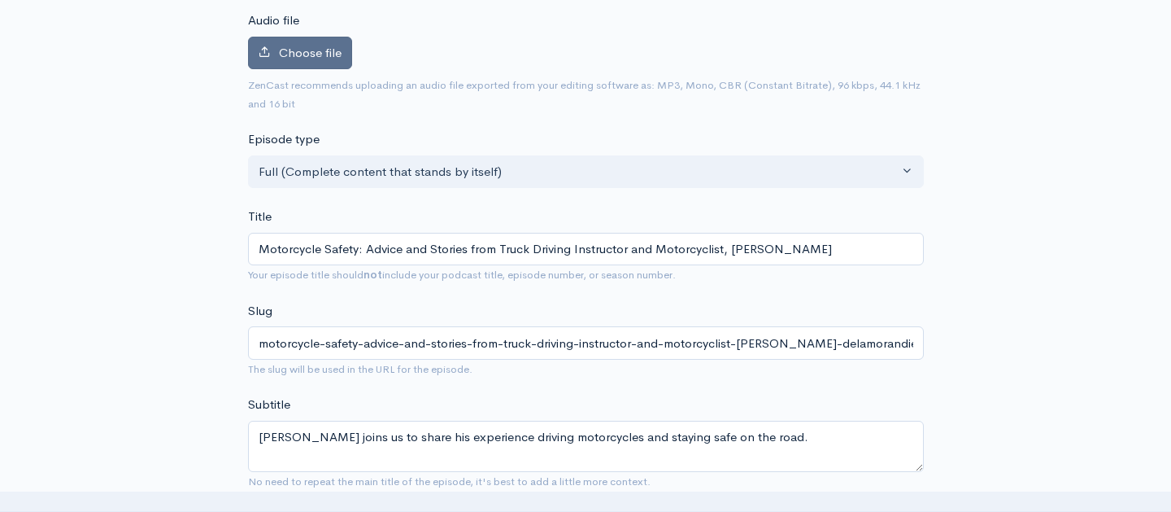
click at [308, 46] on span "Choose file" at bounding box center [310, 52] width 63 height 15
click at [0, 0] on input "Choose file" at bounding box center [0, 0] width 0 height 0
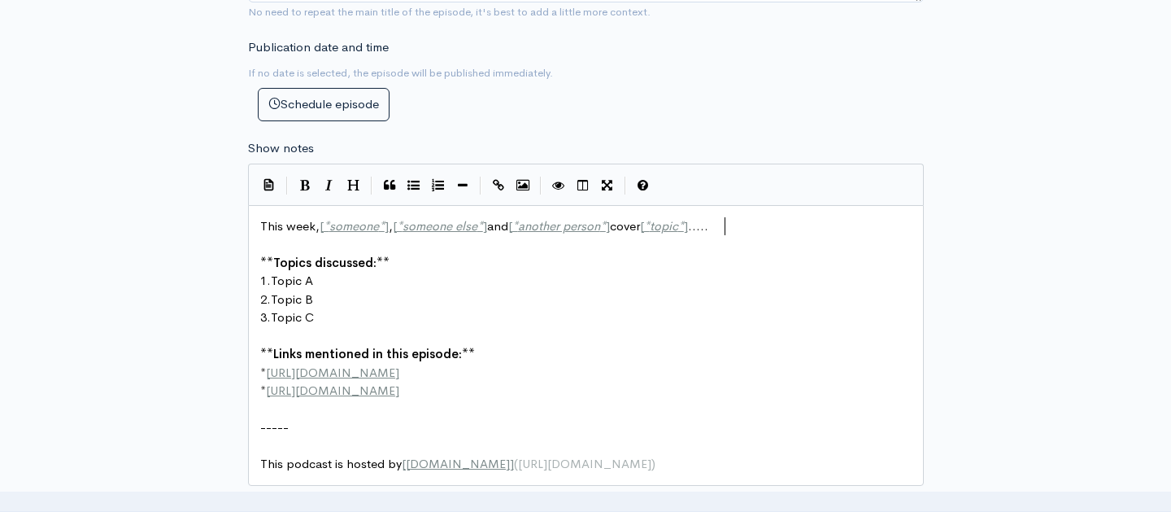
scroll to position [2, 0]
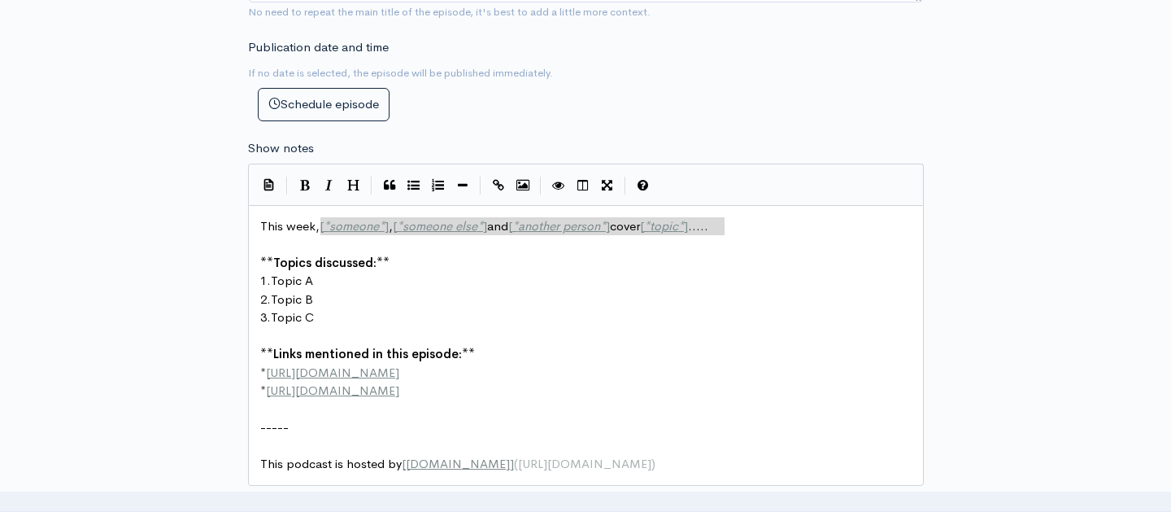
drag, startPoint x: 739, startPoint y: 203, endPoint x: 322, endPoint y: 199, distance: 416.5
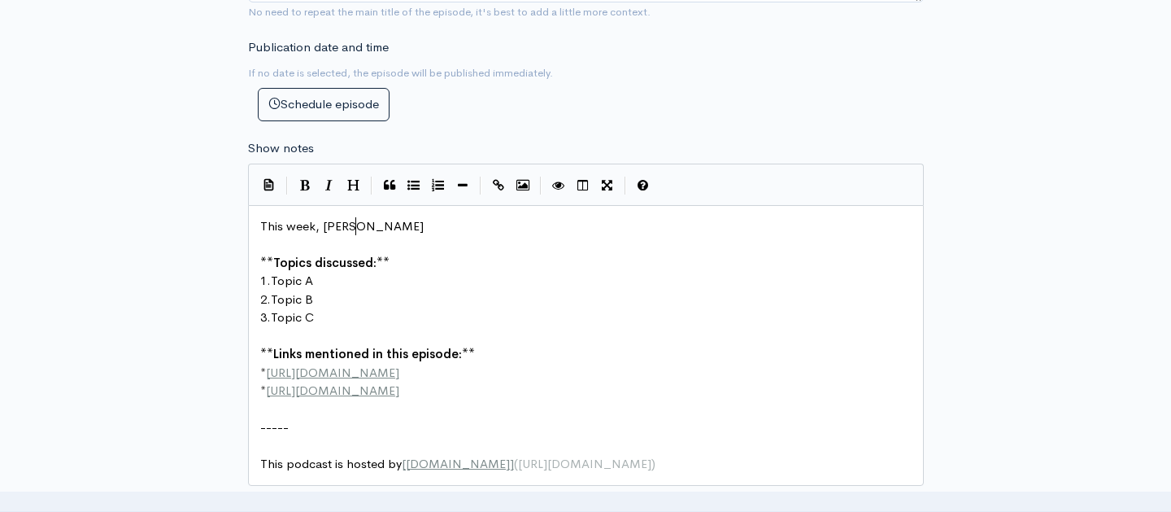
scroll to position [0, 35]
paste textarea
type textarea "[PERSON_NAME] from Northern Academy of Transportation Traaining"
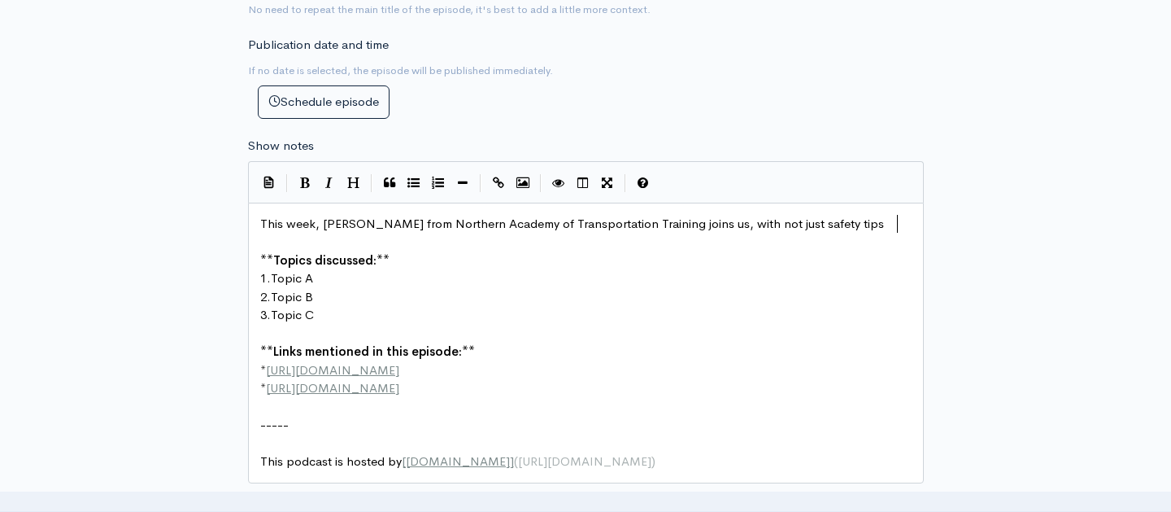
type textarea "ining joins us, with not just safety tips"
click at [840, 216] on span "This week, [PERSON_NAME] from Northern Academy of Transportation Training joins…" at bounding box center [572, 223] width 624 height 15
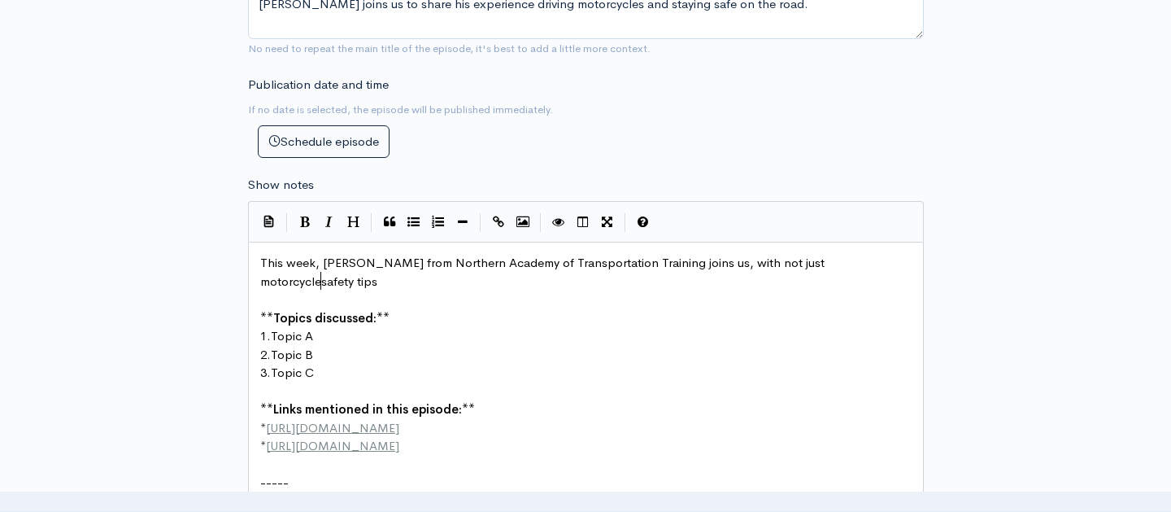
type textarea "motorcycle"
click at [347, 255] on pre "This week, [PERSON_NAME] from Northern Academy of Transportation Training joins…" at bounding box center [586, 272] width 658 height 37
type textarea ", but his unique perspc"
type textarea "ective of being safe on the road"
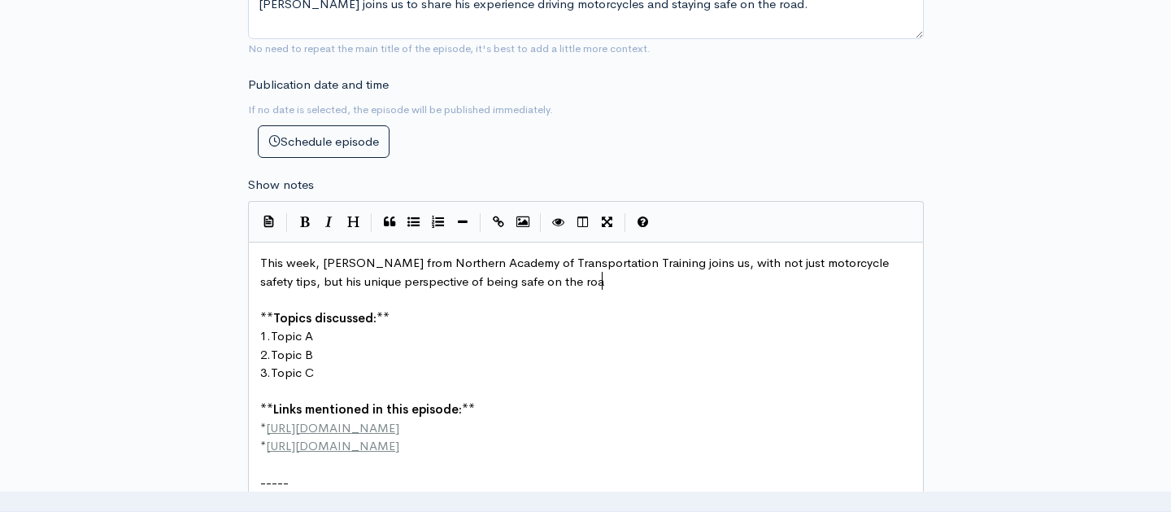
scroll to position [0, 173]
click at [521, 255] on span "This week, [PERSON_NAME] from Northern Academy of Transportation Training joins…" at bounding box center [576, 272] width 632 height 34
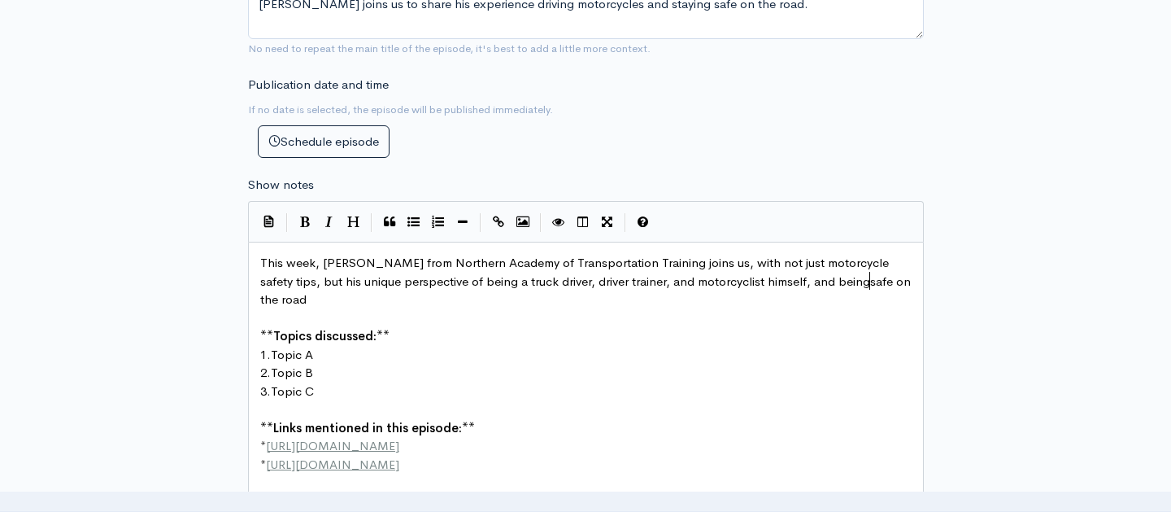
type textarea "a truck driver, driver trainer, and motorcyclist himself, and being"
click at [334, 269] on pre "This week, [PERSON_NAME] from Northern Academy of Transportation Training joins…" at bounding box center [586, 281] width 658 height 55
type textarea "."
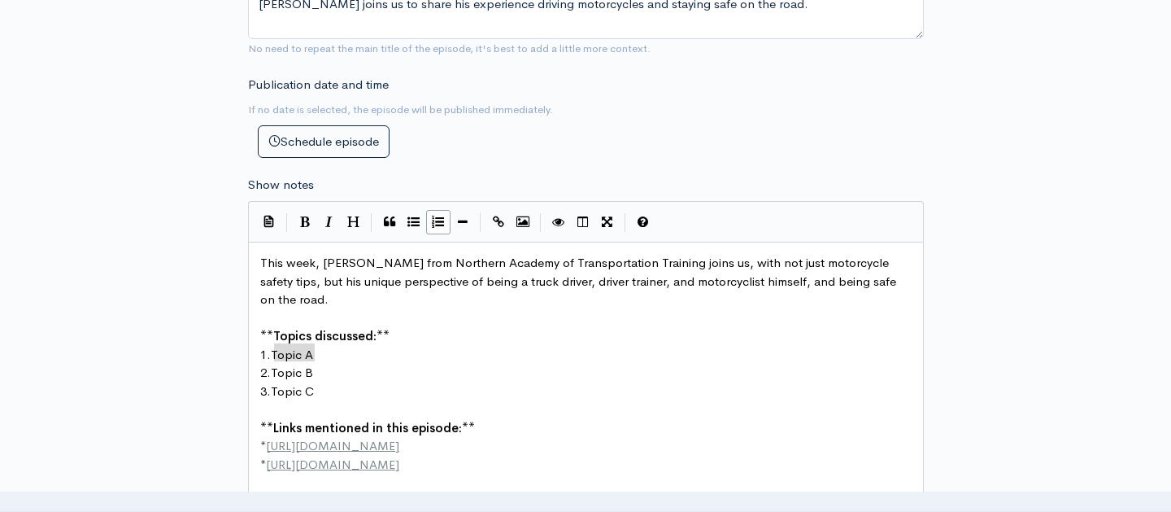
drag, startPoint x: 321, startPoint y: 323, endPoint x: 275, endPoint y: 320, distance: 46.5
type textarea "Motorcycle safety tips"
drag, startPoint x: 324, startPoint y: 342, endPoint x: 276, endPoint y: 339, distance: 48.1
type textarea "Driving safely around cm"
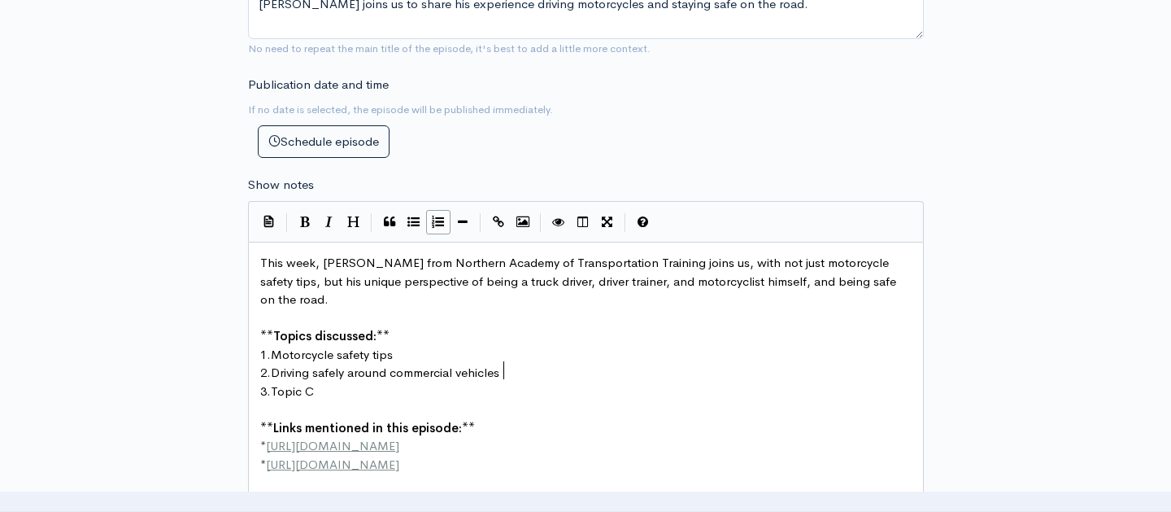
scroll to position [0, 109]
type textarea "ommercial vehicles."
drag, startPoint x: 316, startPoint y: 359, endPoint x: 276, endPoint y: 356, distance: 40.7
type textarea "How truck drivers can help keep motorcyclists safe."
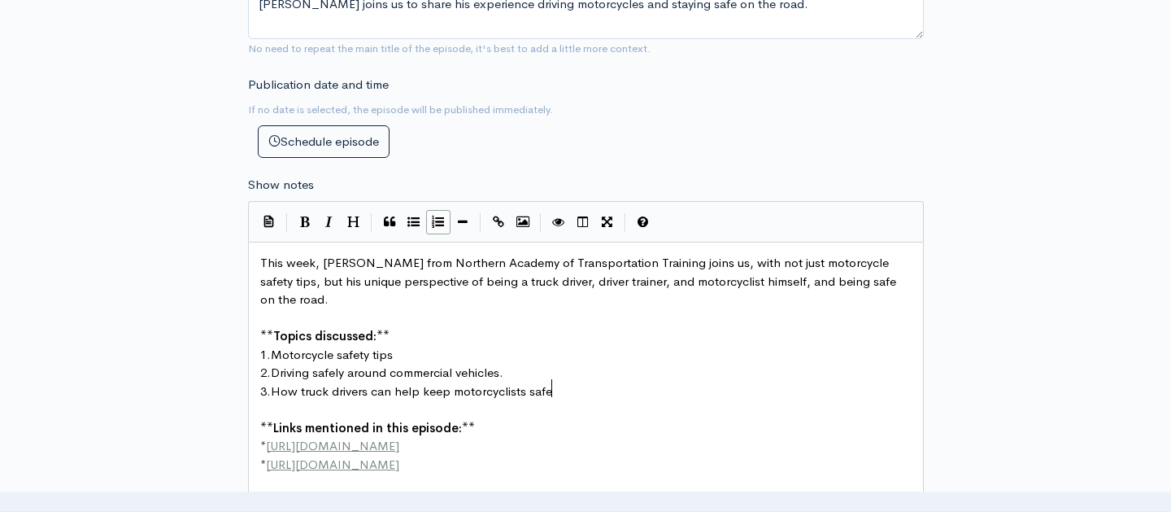
scroll to position [0, 282]
type textarea "[URL][DOMAIN_NAME]"
drag, startPoint x: 392, startPoint y: 419, endPoint x: 270, endPoint y: 409, distance: 122.4
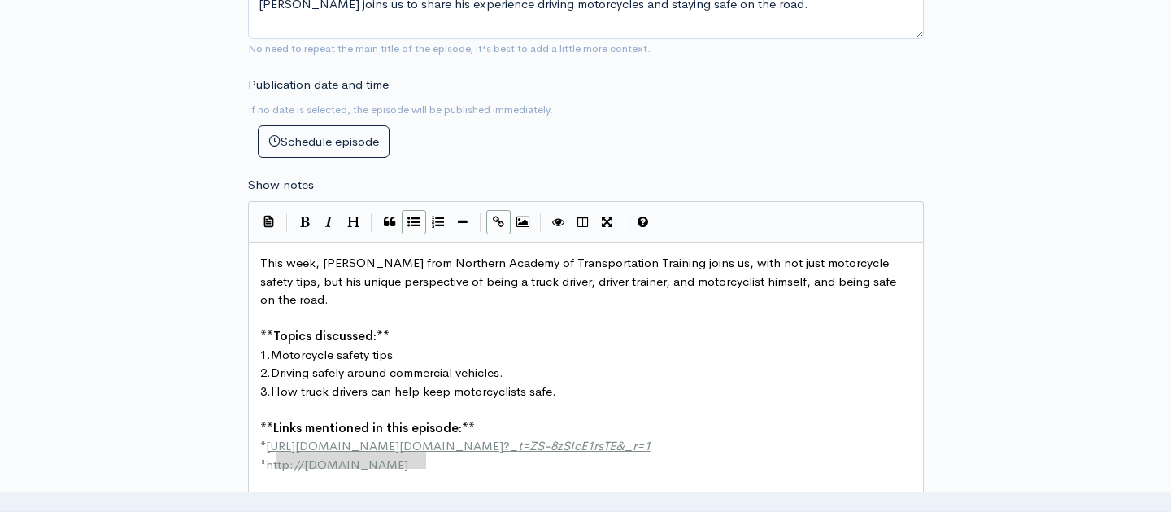
type textarea "[URL][DOMAIN_NAME]"
drag, startPoint x: 438, startPoint y: 433, endPoint x: 269, endPoint y: 428, distance: 168.5
paste textarea
click at [264, 438] on span "*" at bounding box center [263, 445] width 6 height 15
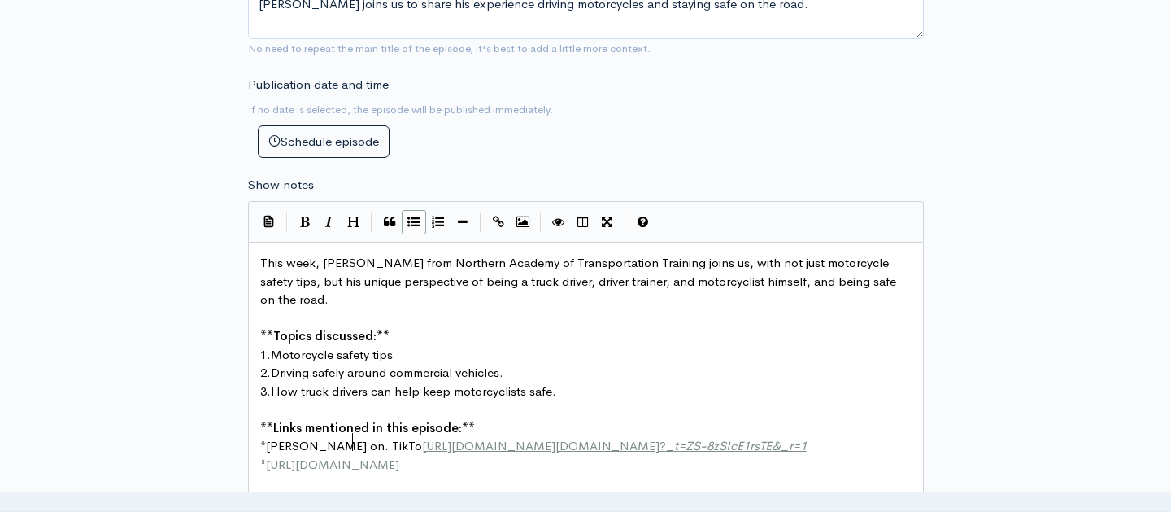
type textarea "[PERSON_NAME] on. TikTok"
click at [321, 438] on span "[PERSON_NAME] on. TikTok" at bounding box center [347, 445] width 163 height 15
click at [266, 456] on span "*" at bounding box center [263, 463] width 6 height 15
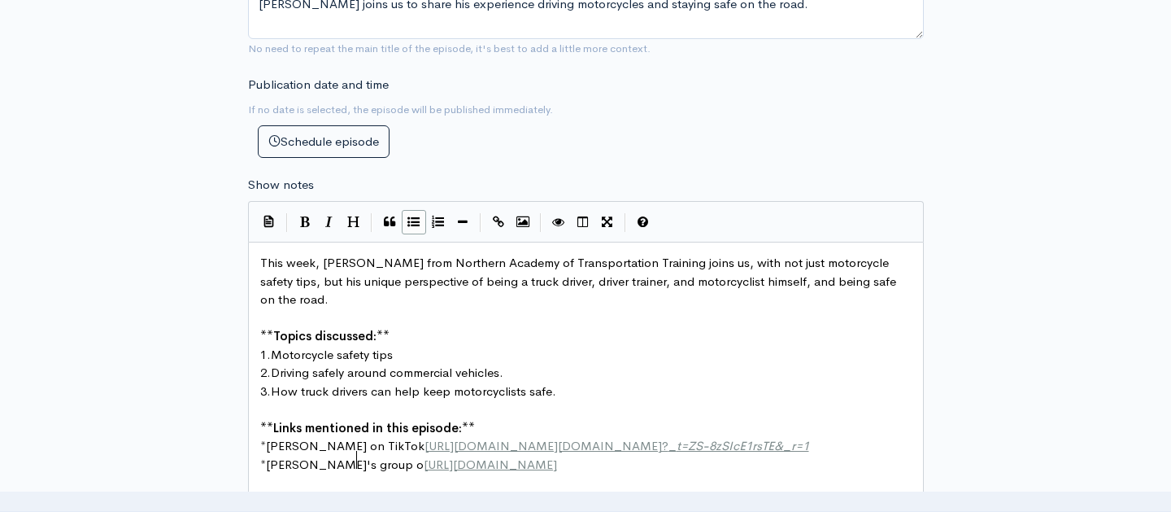
type textarea "[PERSON_NAME]'s group of"
type textarea "n FF"
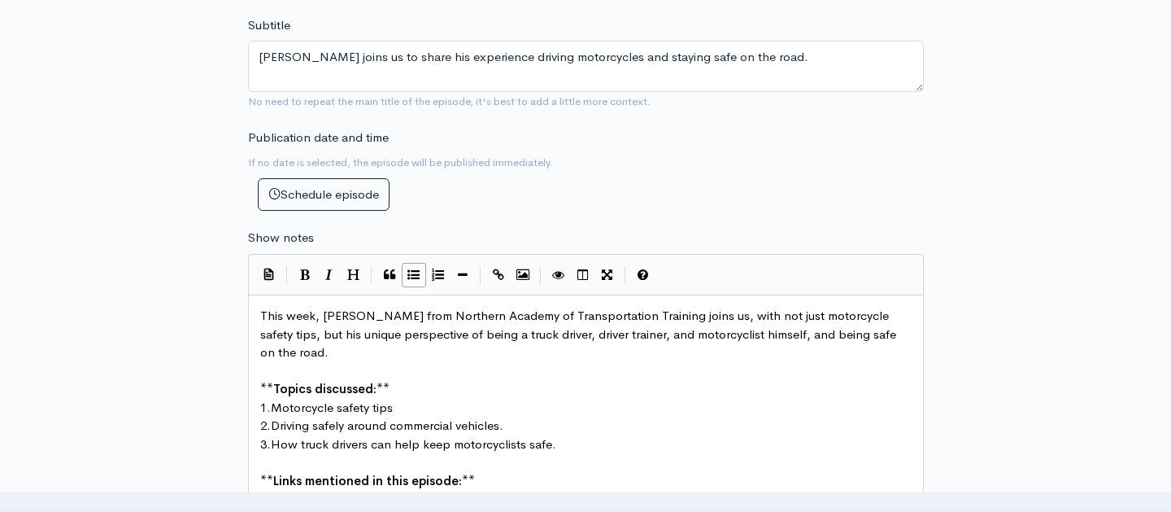
scroll to position [159, 0]
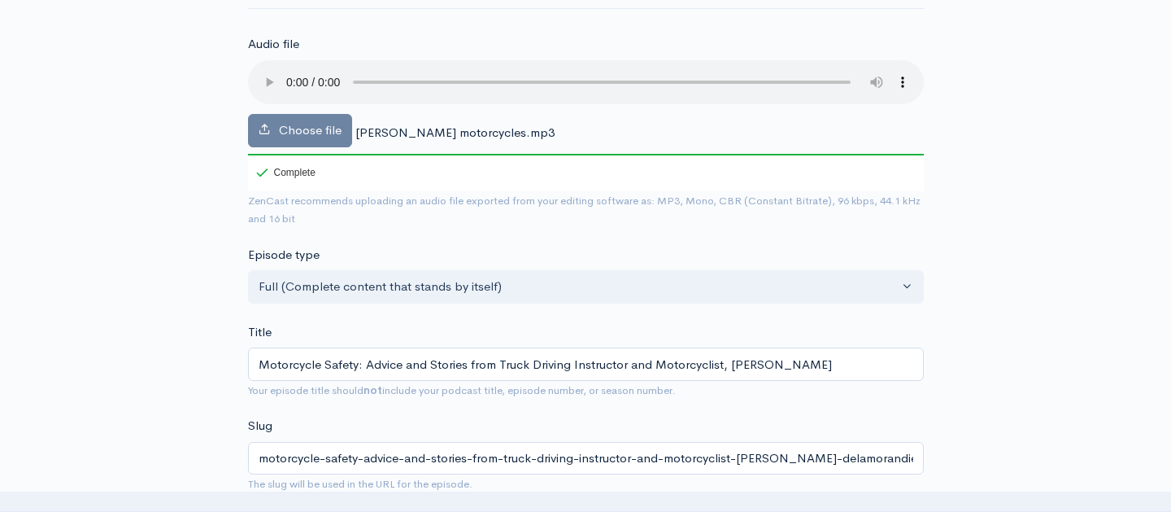
type textarea "acebook"
click at [264, 72] on audio at bounding box center [586, 82] width 676 height 44
click at [521, 69] on audio at bounding box center [586, 82] width 676 height 44
click at [753, 72] on audio at bounding box center [586, 82] width 676 height 44
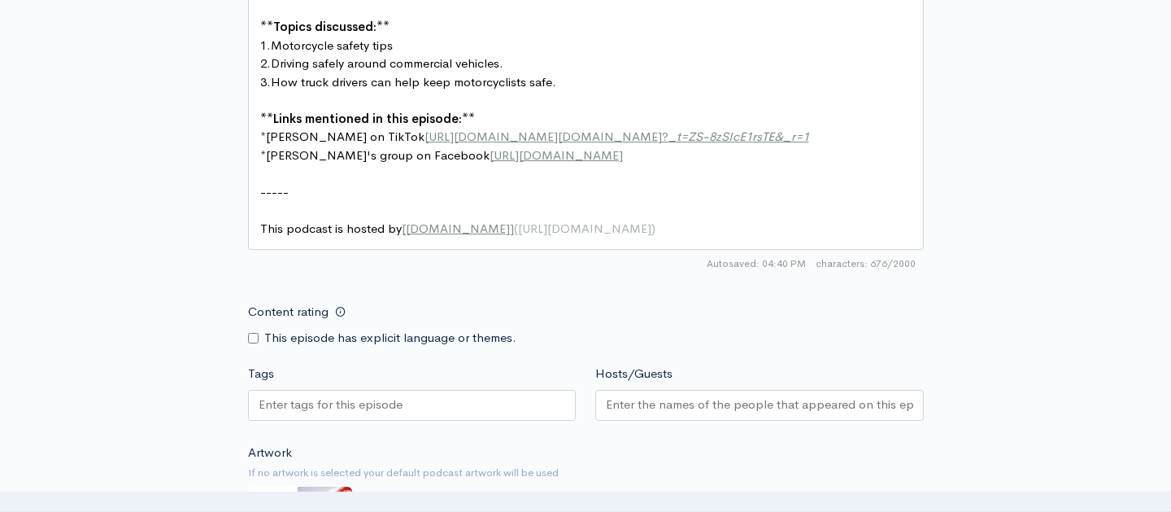
scroll to position [1057, 0]
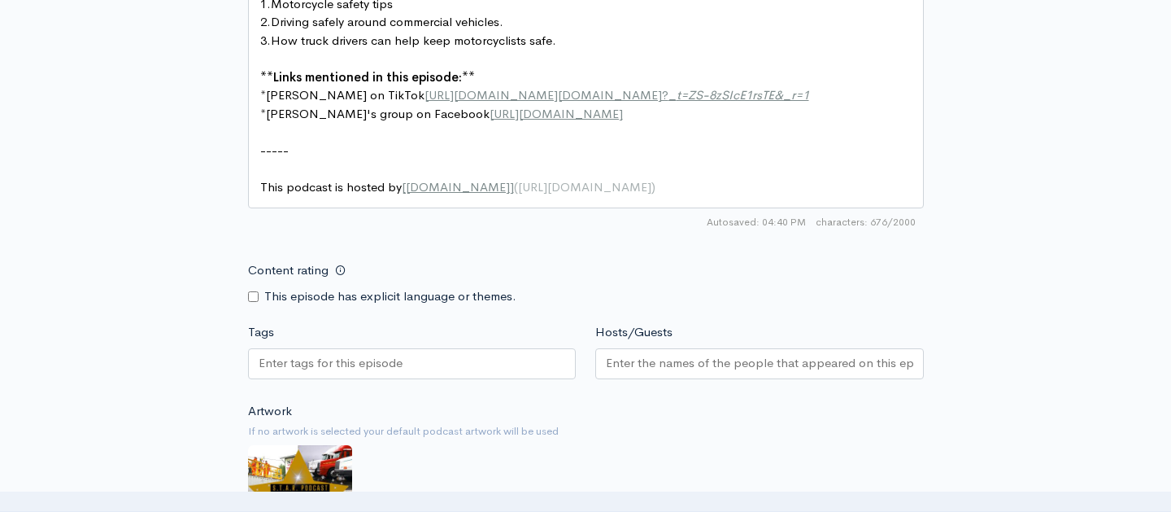
click at [412, 348] on div at bounding box center [412, 363] width 329 height 31
type input "motorcycle safety"
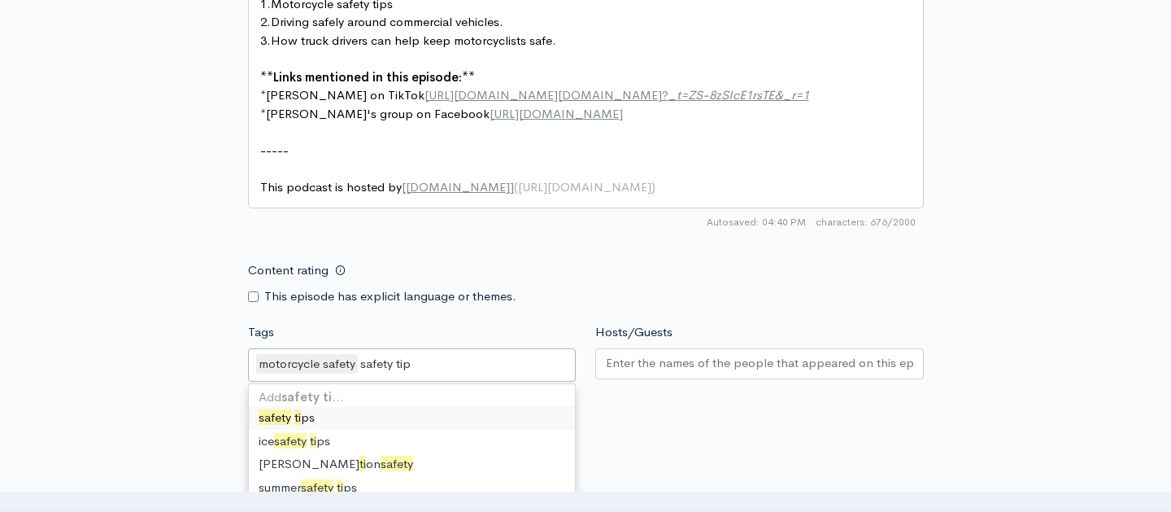
type input "safety tips"
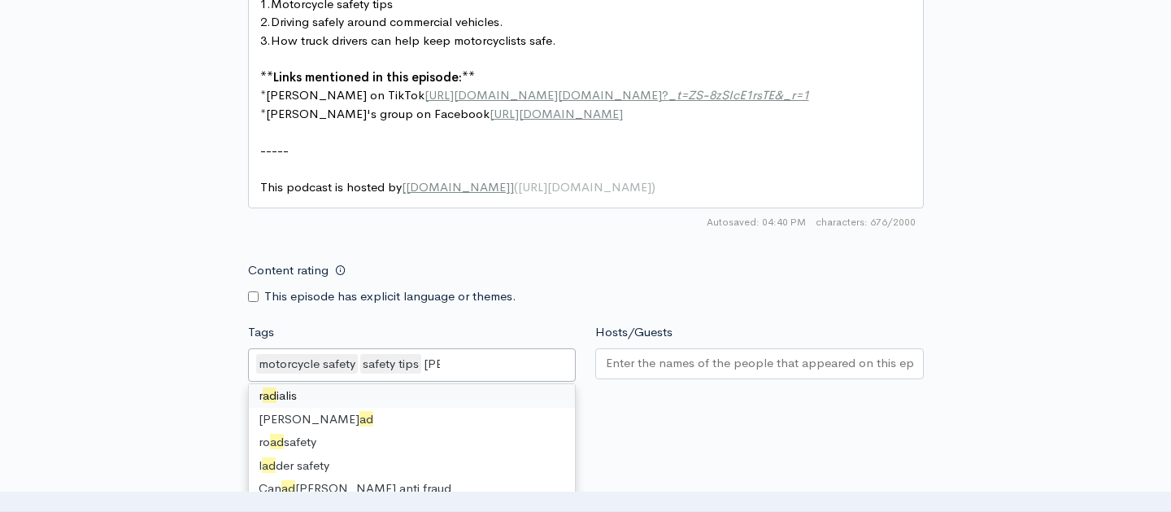
scroll to position [0, 0]
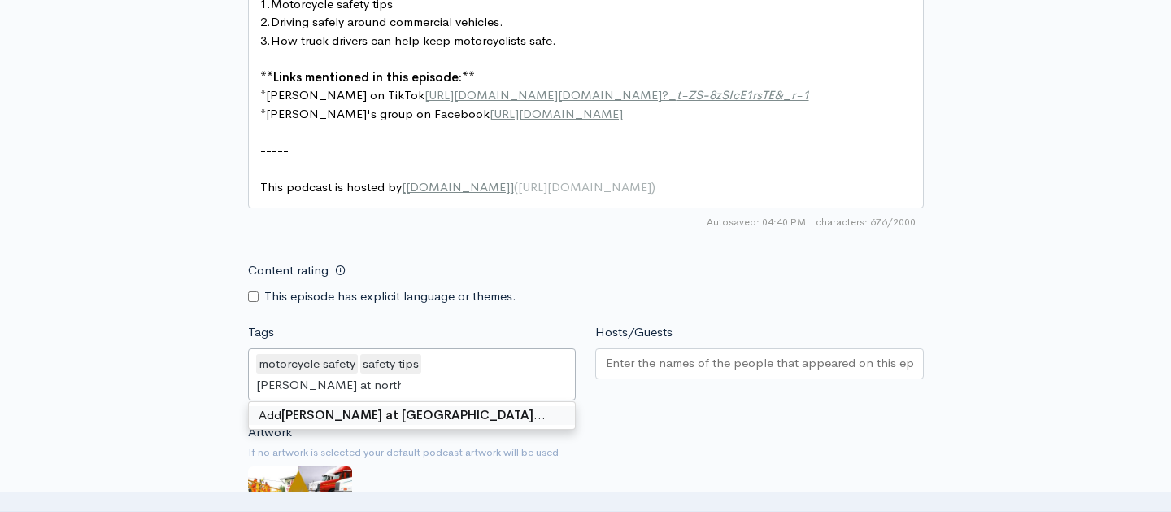
type input "[PERSON_NAME] at [GEOGRAPHIC_DATA]"
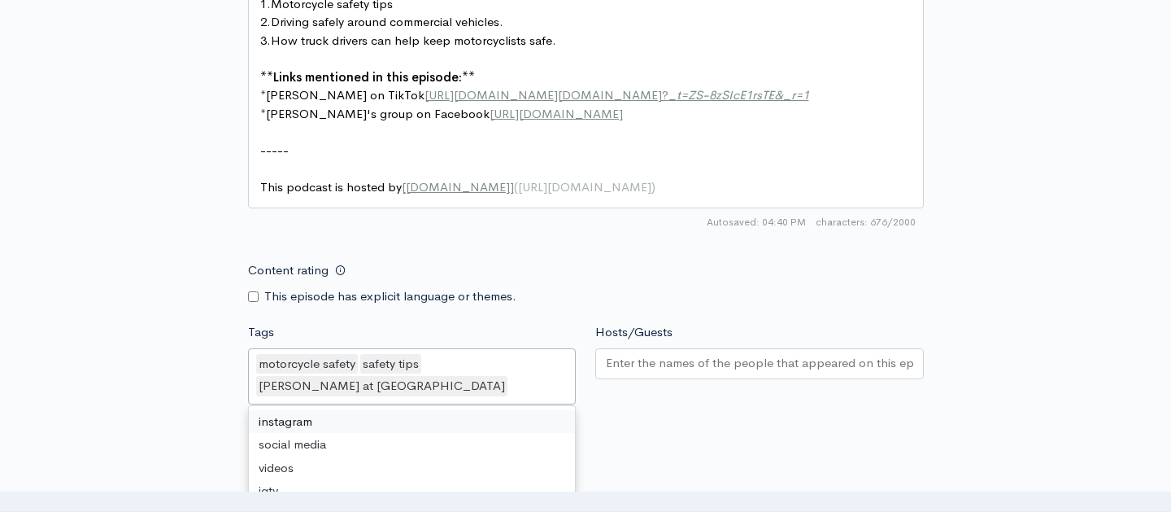
click at [647, 354] on input "Hosts/Guests" at bounding box center [760, 363] width 308 height 19
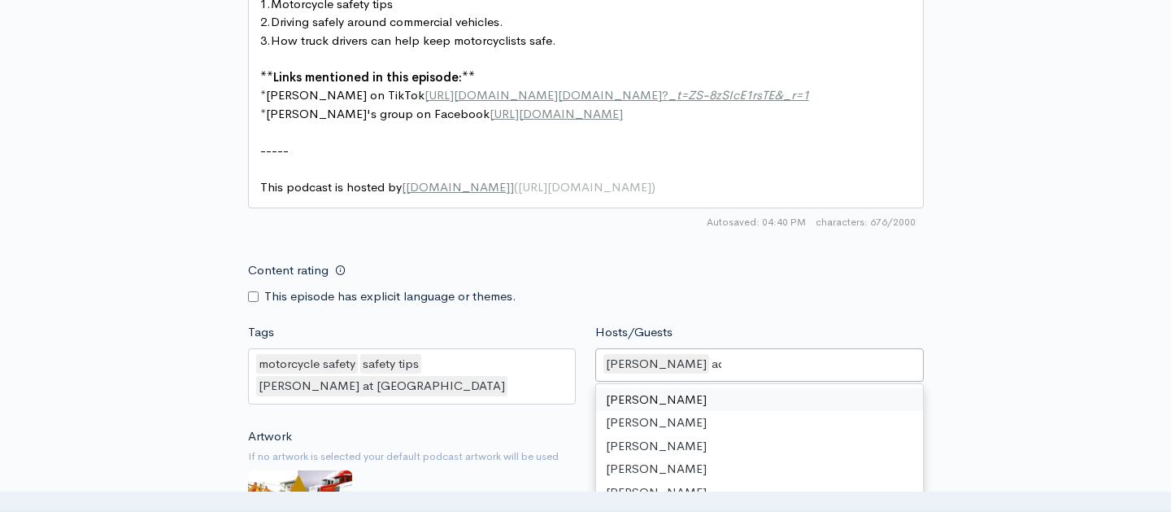
scroll to position [346, 0]
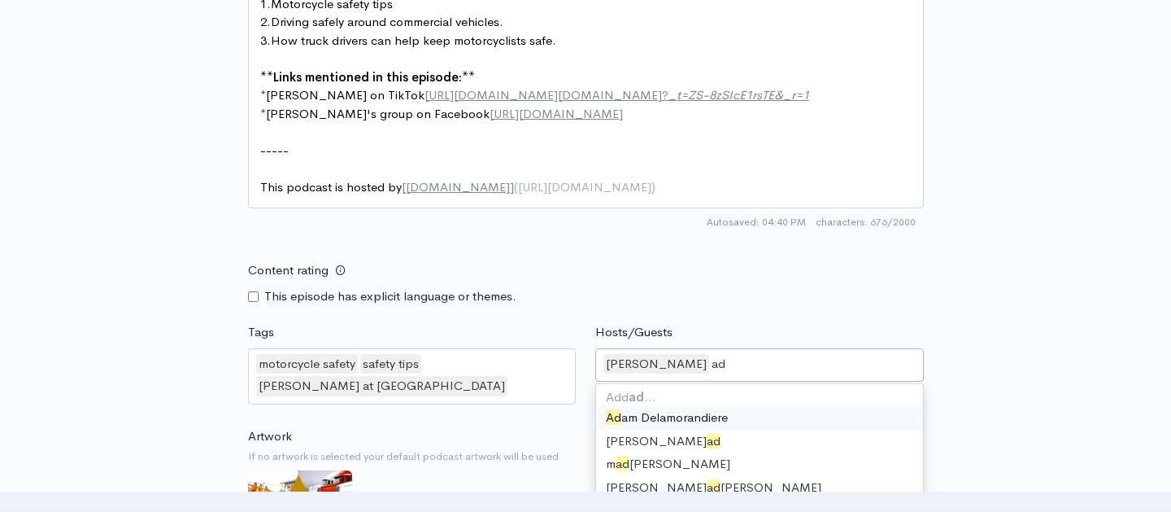
type input "ada"
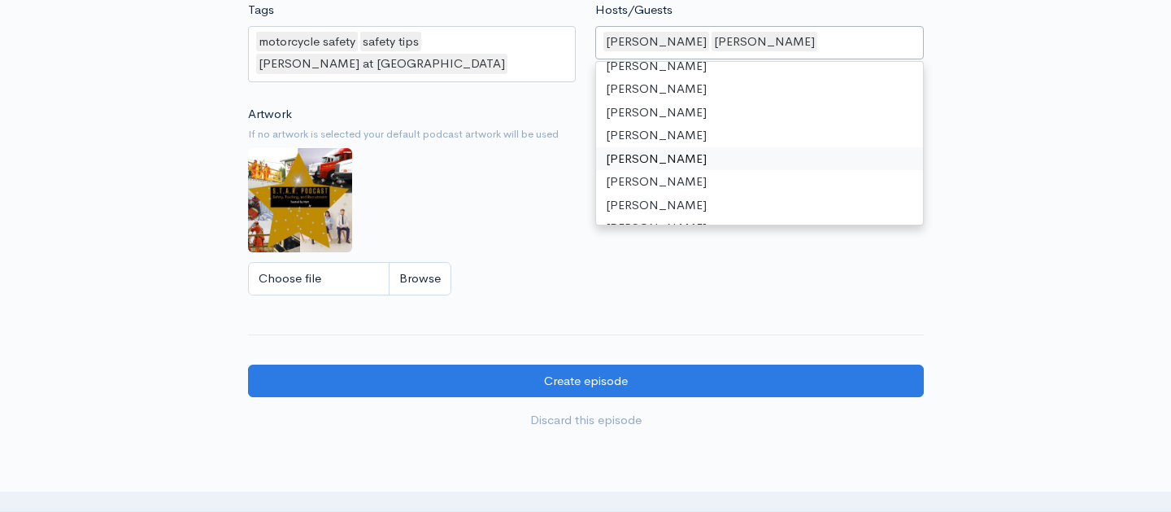
scroll to position [1407, 0]
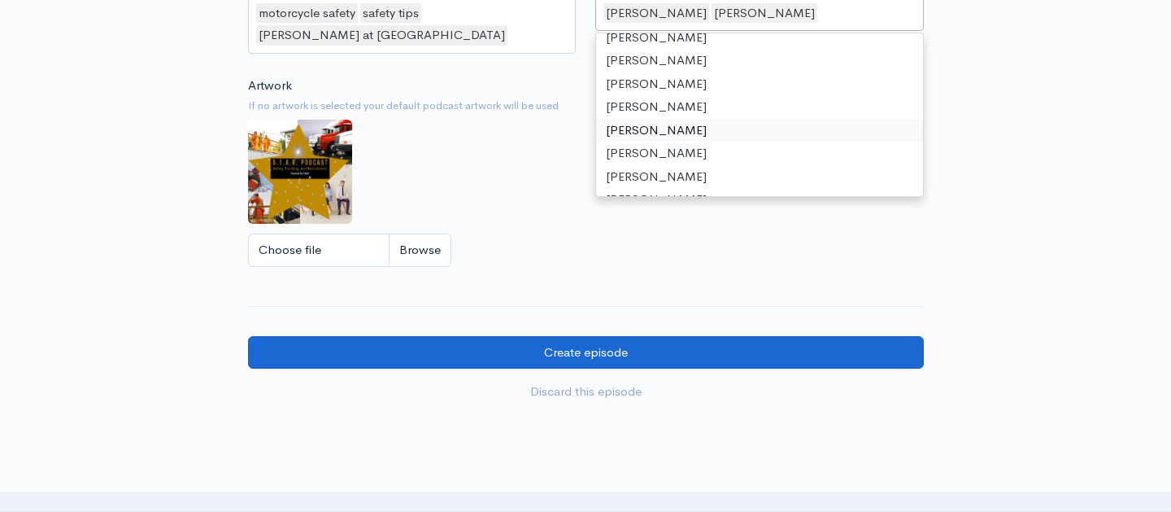
click at [622, 336] on input "Create episode" at bounding box center [586, 352] width 676 height 33
